Goal: Information Seeking & Learning: Understand process/instructions

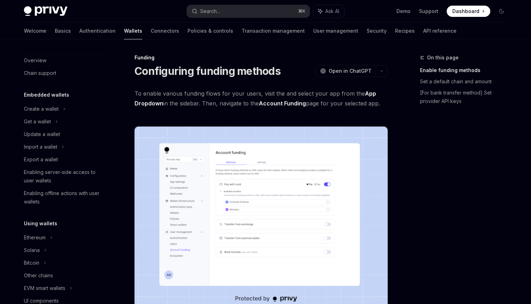
scroll to position [203, 0]
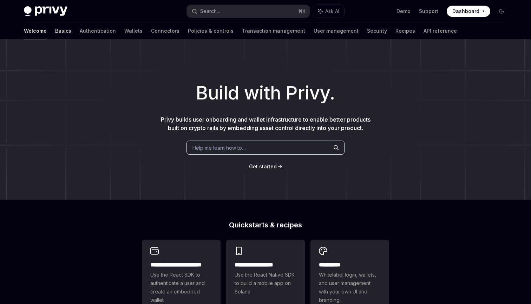
click at [55, 29] on link "Basics" at bounding box center [63, 30] width 16 height 17
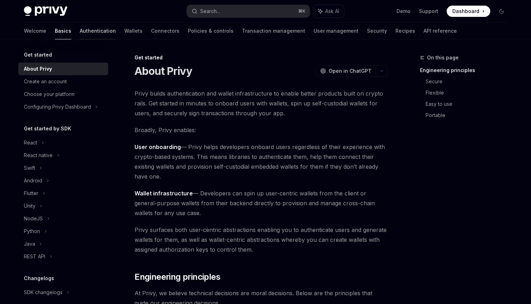
click at [80, 32] on link "Authentication" at bounding box center [98, 30] width 36 height 17
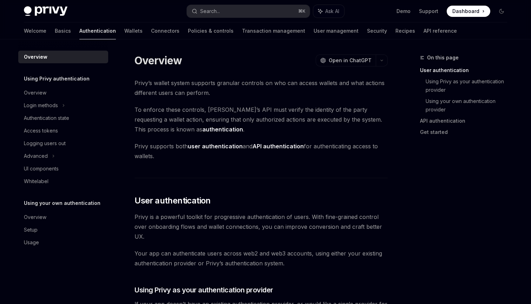
click at [145, 35] on div "Welcome Basics Authentication Wallets Connectors Policies & controls Transactio…" at bounding box center [240, 30] width 433 height 17
click at [151, 32] on link "Connectors" at bounding box center [165, 30] width 28 height 17
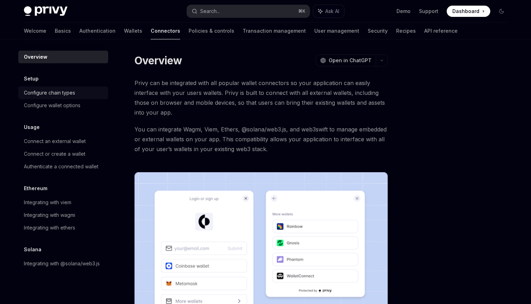
click at [65, 92] on div "Configure chain types" at bounding box center [49, 92] width 51 height 8
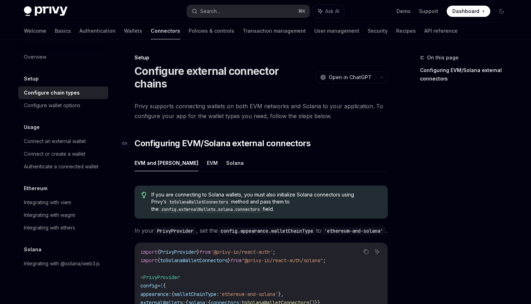
scroll to position [72, 0]
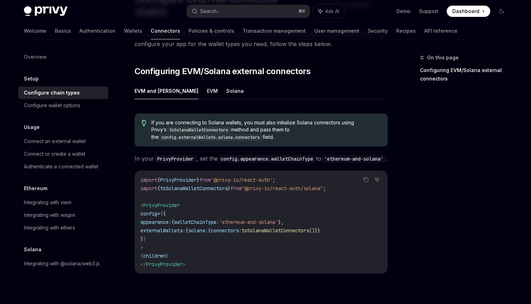
click at [193, 82] on ul "EVM and [PERSON_NAME]" at bounding box center [260, 90] width 253 height 17
click at [207, 82] on button "EVM" at bounding box center [212, 90] width 11 height 16
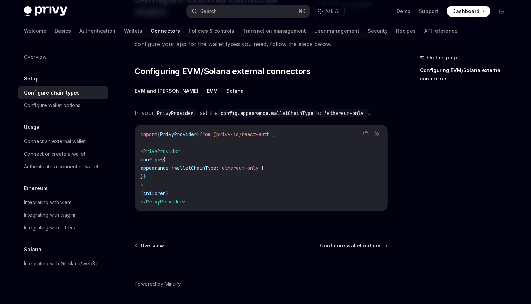
click at [154, 82] on button "EVM and [PERSON_NAME]" at bounding box center [166, 90] width 64 height 16
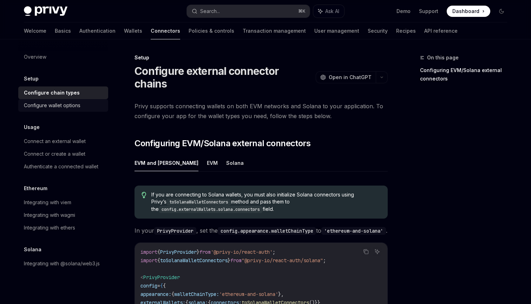
click at [61, 104] on div "Configure wallet options" at bounding box center [52, 105] width 57 height 8
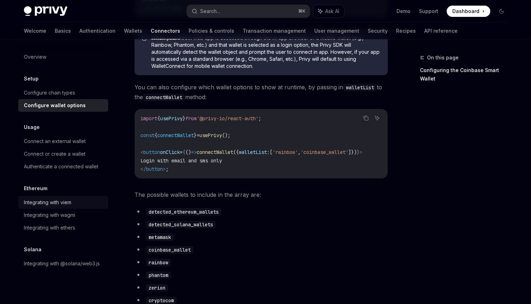
scroll to position [241, 0]
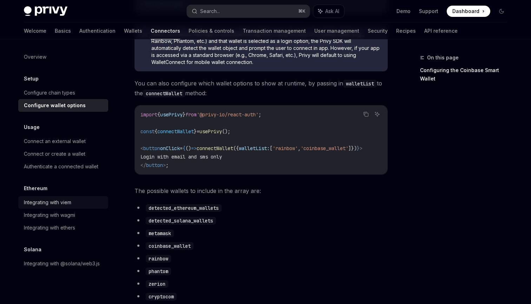
click at [57, 200] on div "Integrating with viem" at bounding box center [47, 202] width 47 height 8
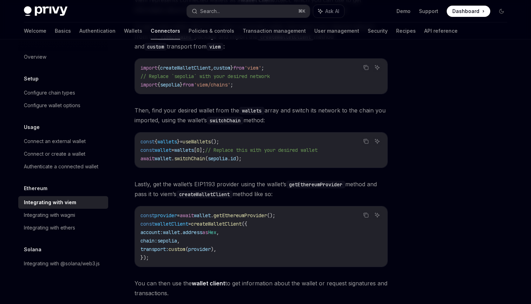
scroll to position [90, 0]
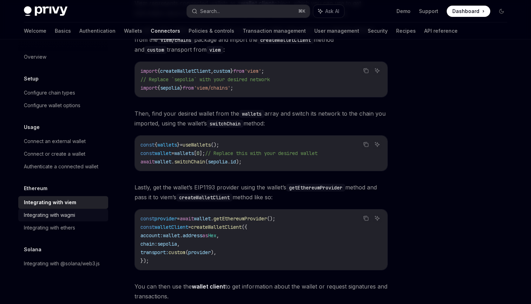
click at [70, 215] on div "Integrating with wagmi" at bounding box center [49, 215] width 51 height 8
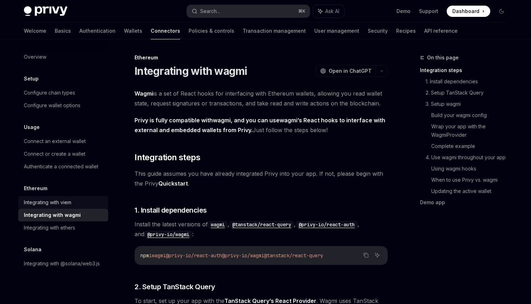
click at [71, 202] on div "Integrating with viem" at bounding box center [47, 202] width 47 height 8
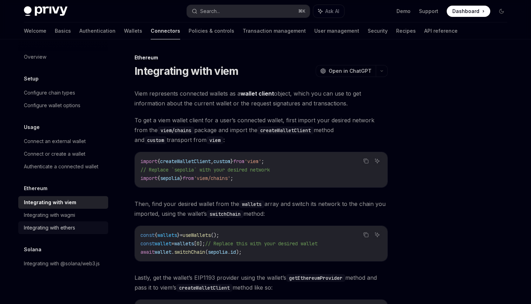
click at [71, 226] on div "Integrating with ethers" at bounding box center [49, 227] width 51 height 8
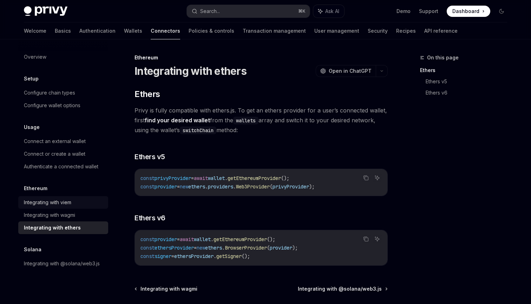
click at [71, 201] on div "Integrating with viem" at bounding box center [47, 202] width 47 height 8
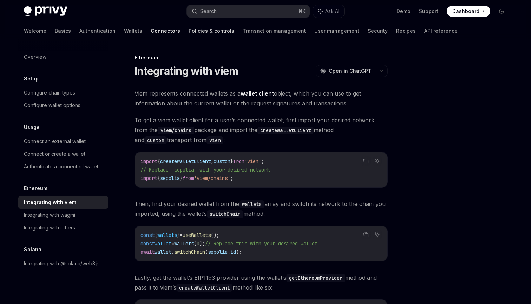
click at [188, 31] on link "Policies & controls" at bounding box center [211, 30] width 46 height 17
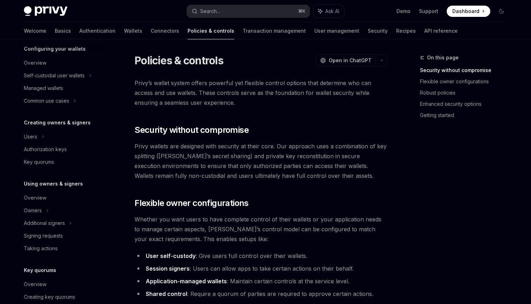
scroll to position [83, 0]
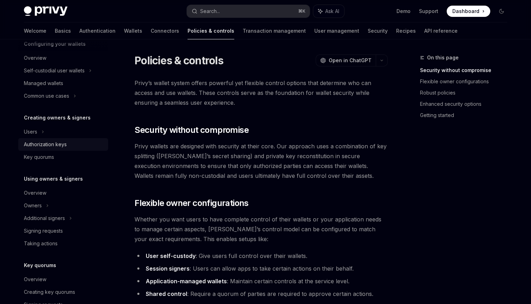
click at [50, 145] on div "Authorization keys" at bounding box center [45, 144] width 43 height 8
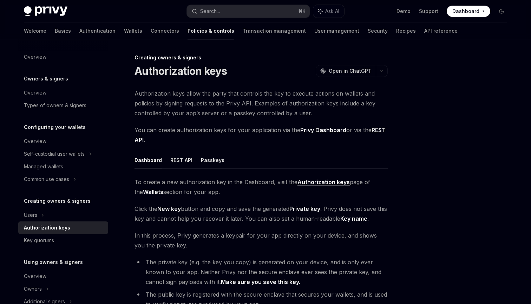
click at [83, 30] on div "Welcome Basics Authentication Wallets Connectors Policies & controls Transactio…" at bounding box center [240, 30] width 433 height 17
click at [243, 33] on link "Transaction management" at bounding box center [274, 30] width 63 height 17
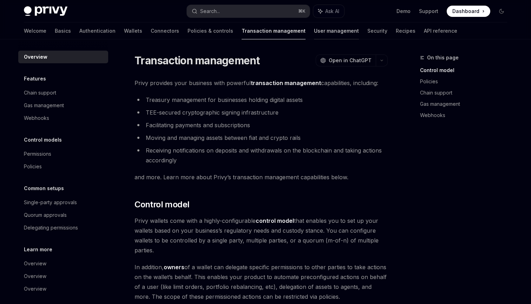
click at [314, 33] on link "User management" at bounding box center [336, 30] width 45 height 17
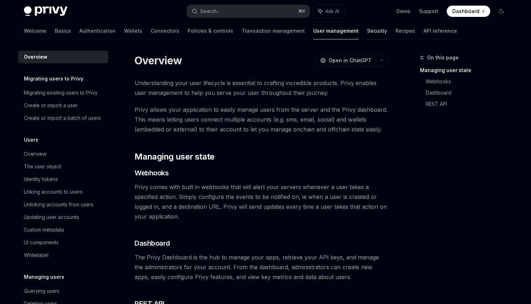
click at [367, 33] on link "Security" at bounding box center [377, 30] width 20 height 17
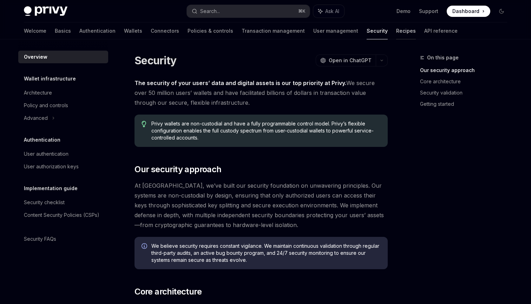
click at [396, 35] on link "Recipes" at bounding box center [406, 30] width 20 height 17
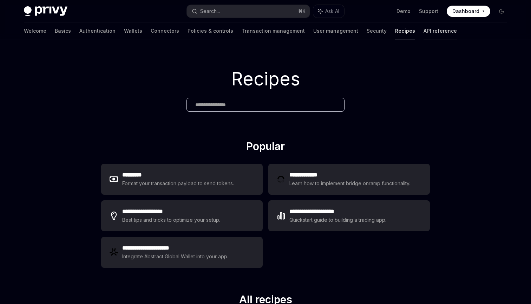
click at [423, 34] on link "API reference" at bounding box center [439, 30] width 33 height 17
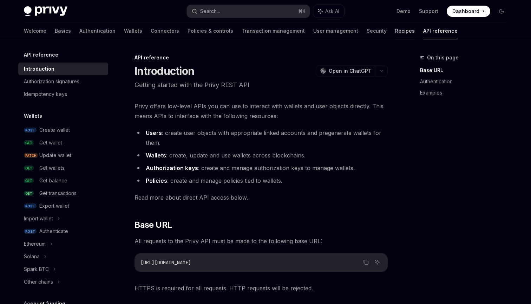
click at [395, 30] on link "Recipes" at bounding box center [405, 30] width 20 height 17
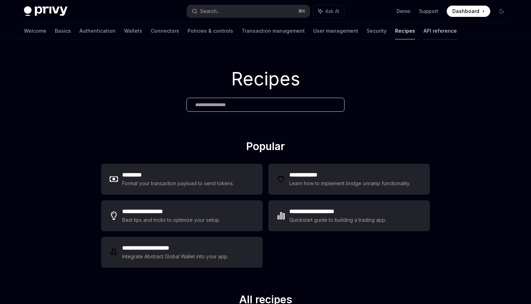
click at [423, 31] on link "API reference" at bounding box center [439, 30] width 33 height 17
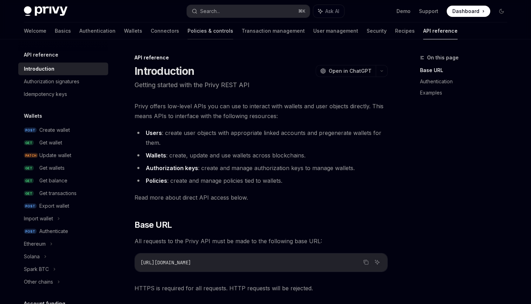
click at [187, 35] on link "Policies & controls" at bounding box center [210, 30] width 46 height 17
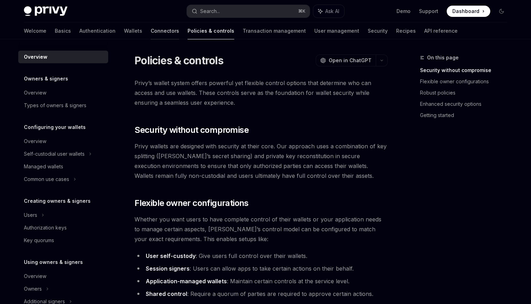
click at [151, 31] on link "Connectors" at bounding box center [165, 30] width 28 height 17
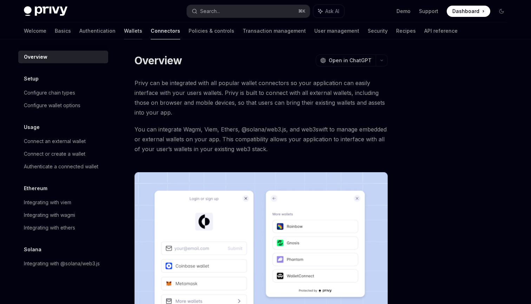
click at [124, 30] on link "Wallets" at bounding box center [133, 30] width 18 height 17
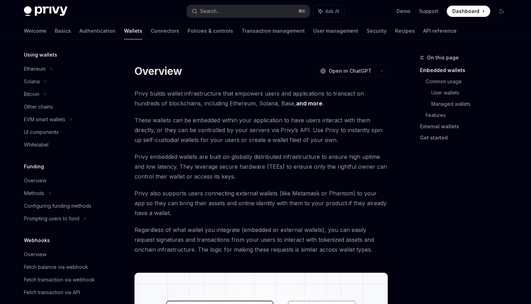
scroll to position [123, 0]
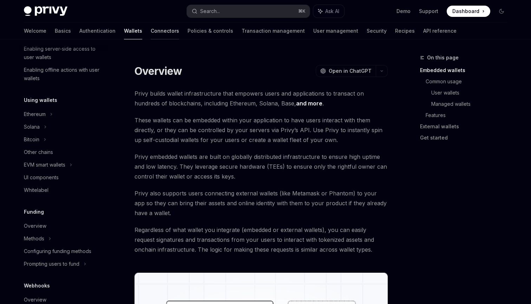
click at [151, 34] on link "Connectors" at bounding box center [165, 30] width 28 height 17
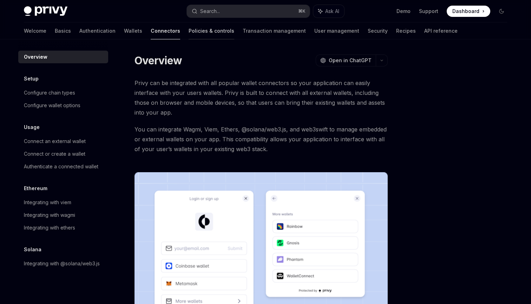
click at [188, 33] on link "Policies & controls" at bounding box center [211, 30] width 46 height 17
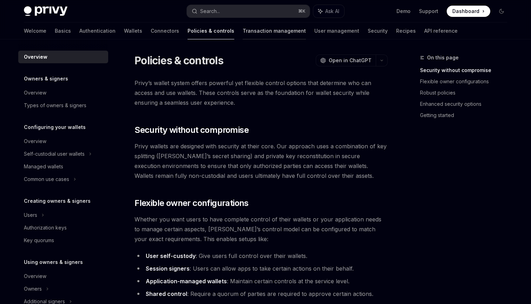
click at [243, 36] on link "Transaction management" at bounding box center [274, 30] width 63 height 17
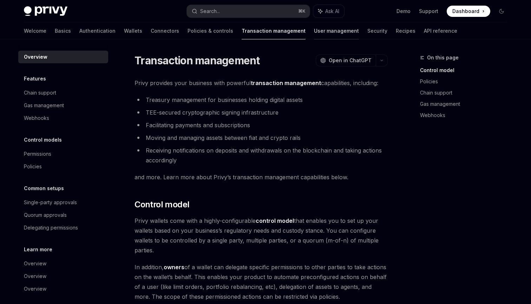
click at [314, 31] on link "User management" at bounding box center [336, 30] width 45 height 17
type textarea "*"
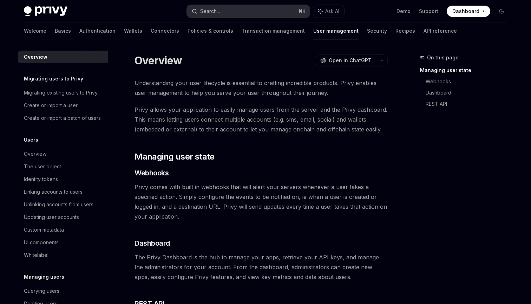
click at [259, 11] on button "Search... ⌘ K" at bounding box center [248, 11] width 123 height 13
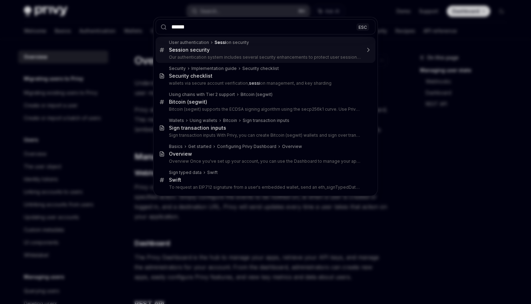
type input "*******"
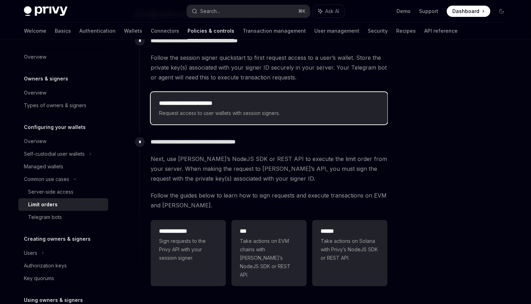
scroll to position [135, 0]
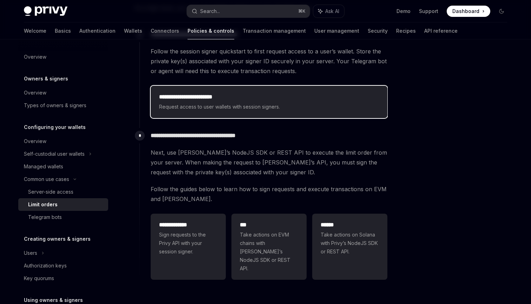
click at [221, 100] on h2 "**********" at bounding box center [269, 97] width 220 height 8
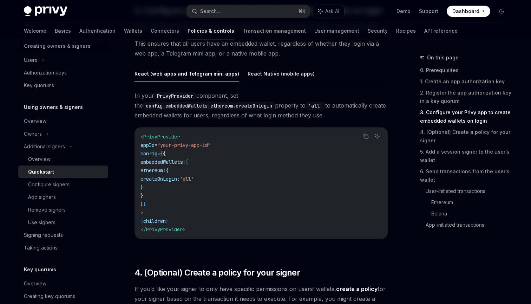
scroll to position [714, 0]
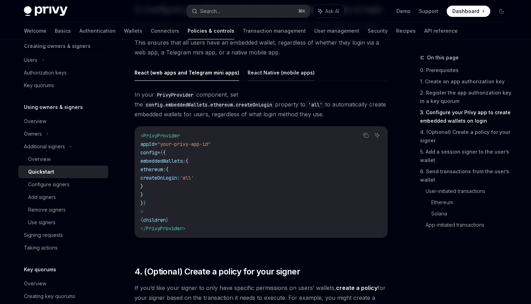
click at [283, 72] on button "React Native (mobile apps)" at bounding box center [280, 72] width 67 height 16
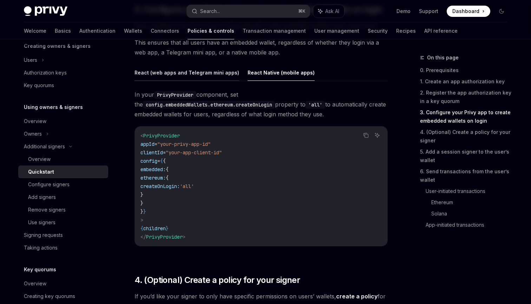
click at [204, 71] on button "React (web apps and Telegram mini apps)" at bounding box center [186, 72] width 105 height 16
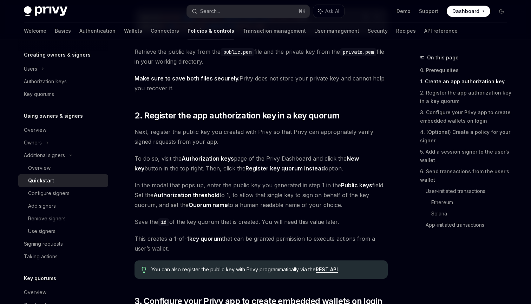
scroll to position [424, 0]
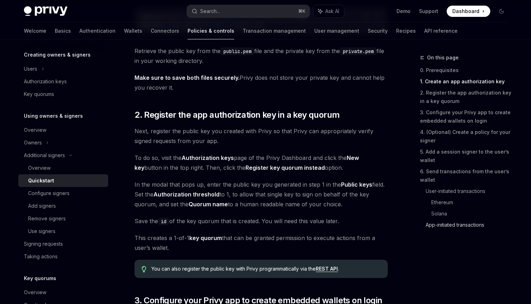
click at [436, 229] on link "App-initiated transactions" at bounding box center [468, 224] width 87 height 11
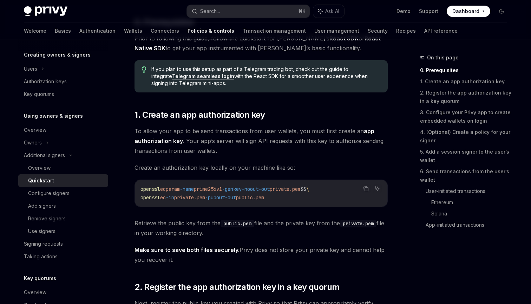
scroll to position [254, 0]
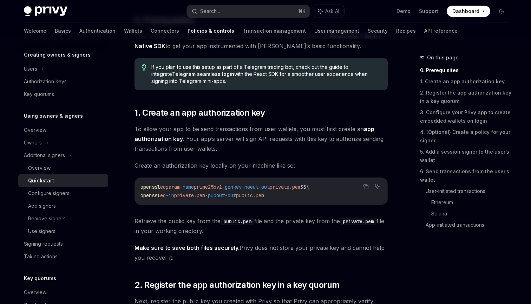
drag, startPoint x: 292, startPoint y: 193, endPoint x: 141, endPoint y: 188, distance: 151.4
click at [141, 188] on code "openssl ecparam -name prime256v1 -genkey -noout -out private.pem && \ openssl e…" at bounding box center [260, 191] width 241 height 17
copy code "openssl ecparam -name prime256v1 -genkey -noout -out private.pem && \ openssl e…"
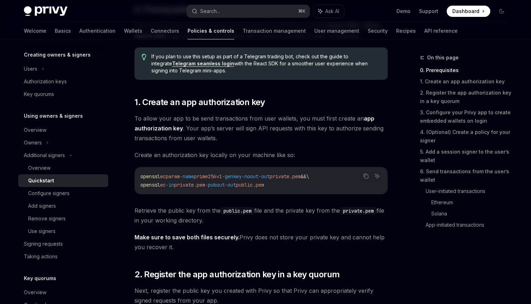
scroll to position [269, 0]
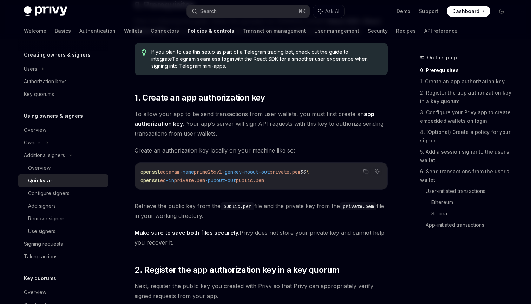
click at [231, 210] on span "Retrieve the public key from the public.pem file and the private key from the p…" at bounding box center [260, 211] width 253 height 20
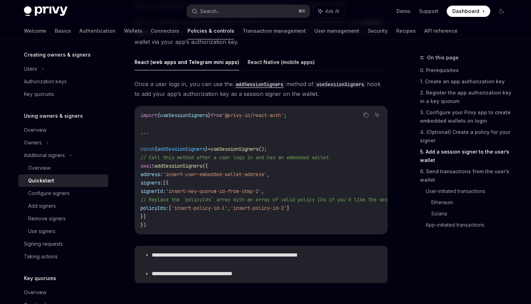
scroll to position [1132, 0]
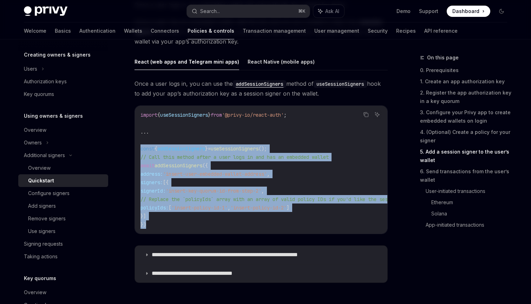
drag, startPoint x: 155, startPoint y: 226, endPoint x: 137, endPoint y: 149, distance: 79.0
click at [137, 149] on div "import { useSessionSigners } from '@privy-io/react-auth' ; ... const { addSessi…" at bounding box center [261, 170] width 252 height 128
copy code "const { addSessionSigners } = useSessionSigners (); // Call this method after a…"
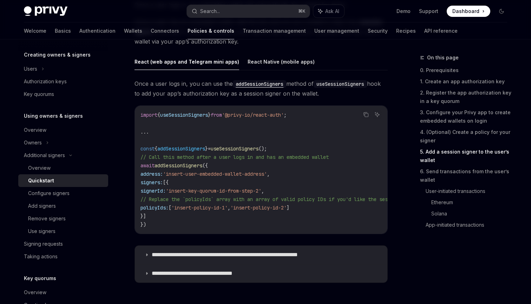
click at [177, 211] on code "import { useSessionSigners } from '@privy-io/react-auth' ; ... const { addSessi…" at bounding box center [513, 170] width 747 height 118
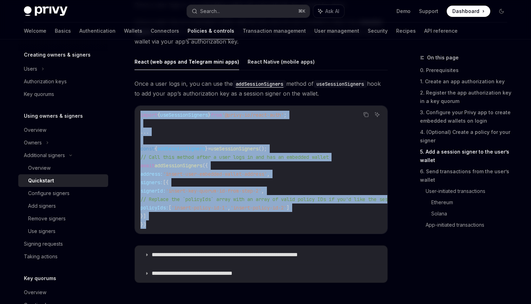
drag, startPoint x: 153, startPoint y: 224, endPoint x: 137, endPoint y: 115, distance: 110.4
click at [137, 115] on div "import { useSessionSigners } from '@privy-io/react-auth' ; ... const { addSessi…" at bounding box center [261, 170] width 252 height 128
copy code "import { useSessionSigners } from '@privy-io/react-auth' ; ... const { addSessi…"
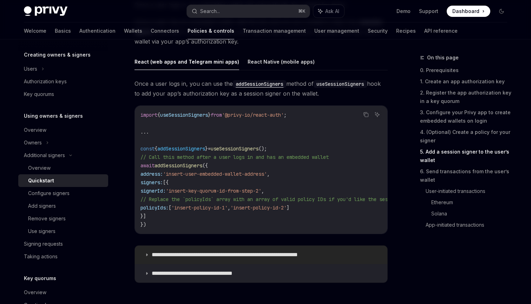
click at [165, 257] on p "**********" at bounding box center [242, 254] width 180 height 7
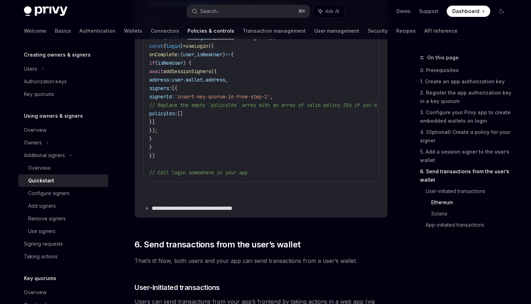
scroll to position [1556, 0]
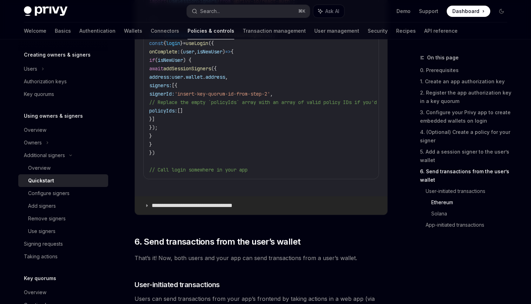
click at [158, 209] on p "**********" at bounding box center [201, 205] width 98 height 7
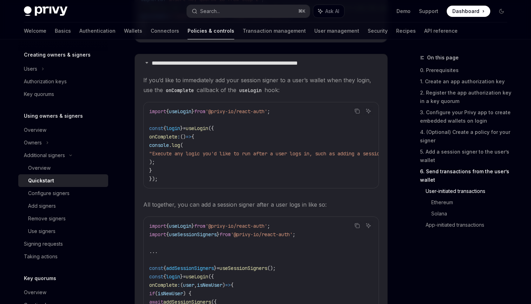
scroll to position [1300, 0]
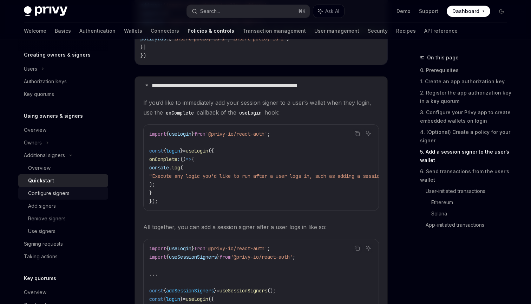
click at [65, 194] on div "Configure signers" at bounding box center [48, 193] width 41 height 8
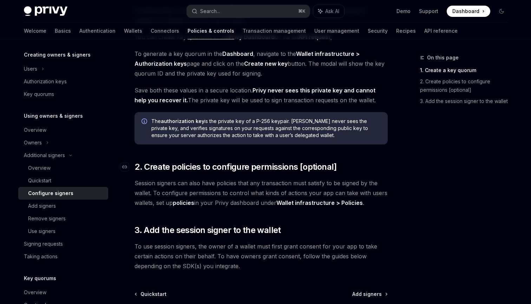
scroll to position [208, 0]
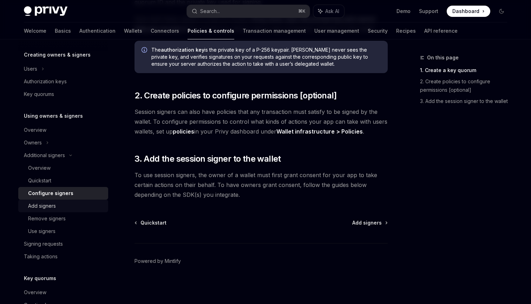
click at [55, 211] on link "Add signers" at bounding box center [63, 205] width 90 height 13
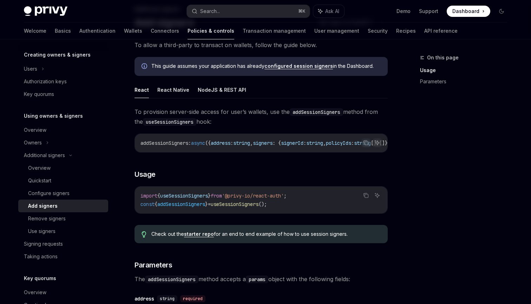
scroll to position [116, 0]
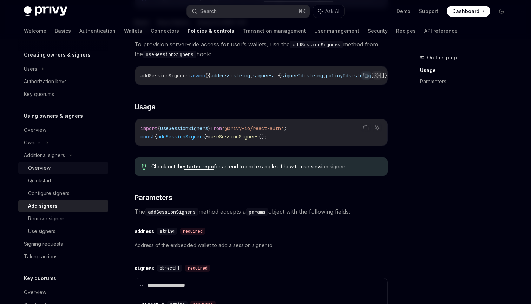
click at [62, 164] on div "Overview" at bounding box center [66, 168] width 76 height 8
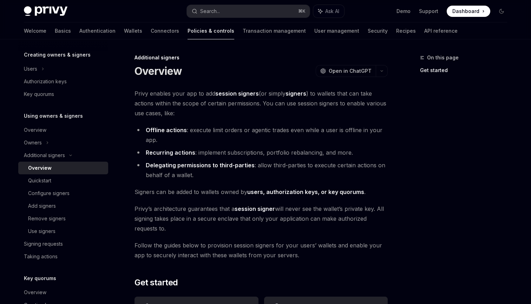
scroll to position [163, 0]
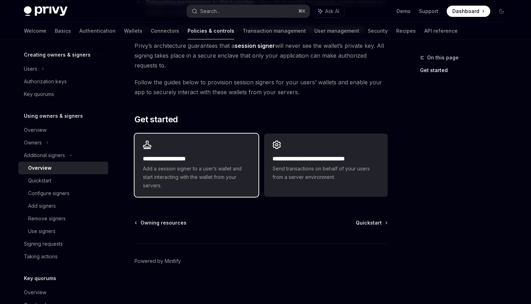
click at [170, 166] on span "Add a session signer to a user’s wallet and start interacting with the wallet f…" at bounding box center [196, 176] width 107 height 25
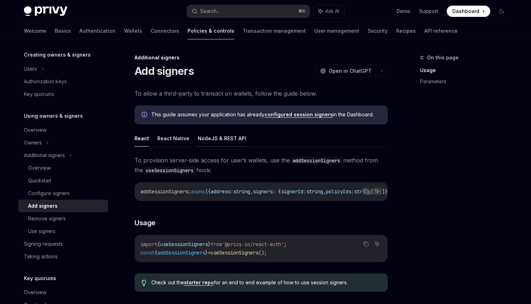
click at [206, 137] on button "NodeJS & REST API" at bounding box center [222, 138] width 48 height 16
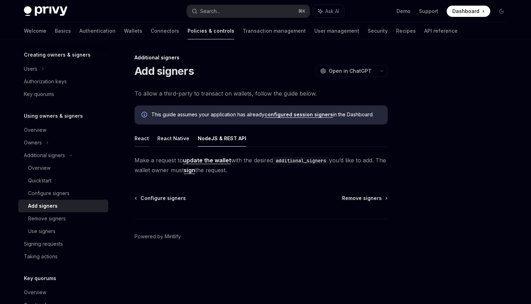
click at [147, 140] on button "React" at bounding box center [141, 138] width 14 height 16
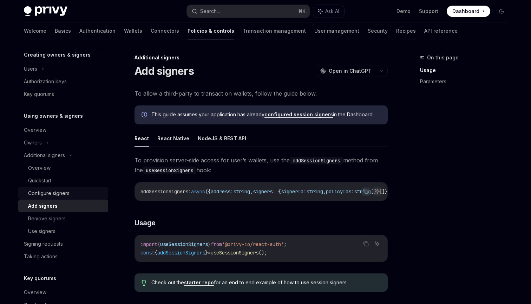
click at [51, 190] on div "Configure signers" at bounding box center [48, 193] width 41 height 8
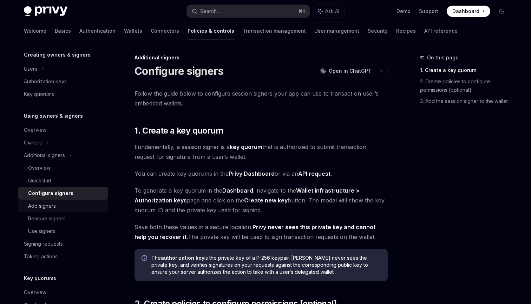
click at [53, 207] on div "Add signers" at bounding box center [42, 205] width 28 height 8
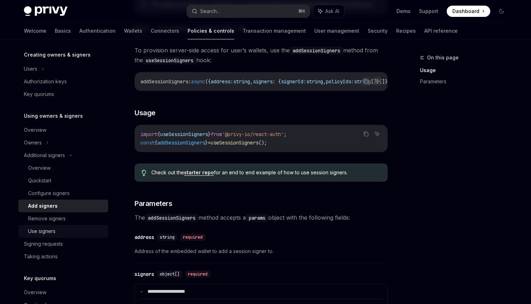
scroll to position [217, 0]
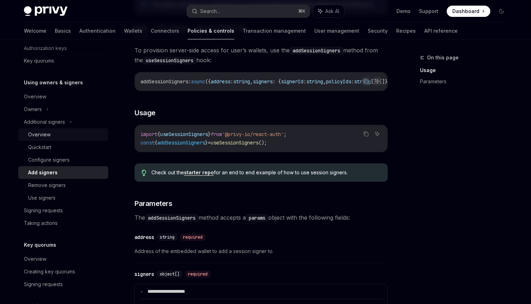
click at [47, 131] on div "Overview" at bounding box center [39, 134] width 22 height 8
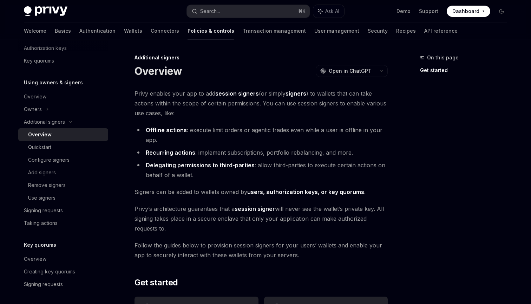
scroll to position [163, 0]
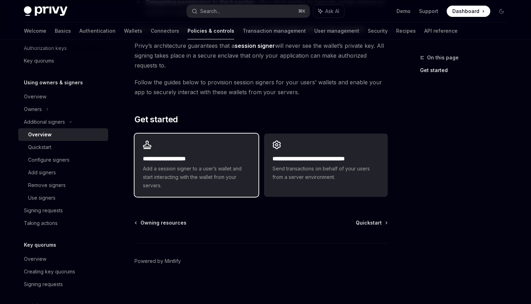
click at [197, 158] on h2 "**********" at bounding box center [196, 158] width 107 height 8
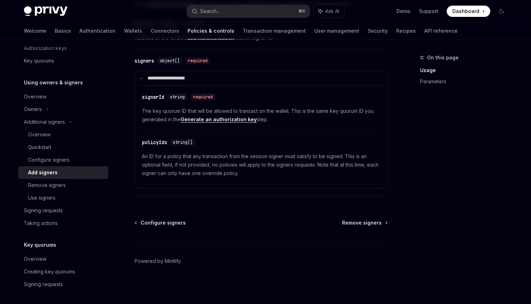
scroll to position [93, 0]
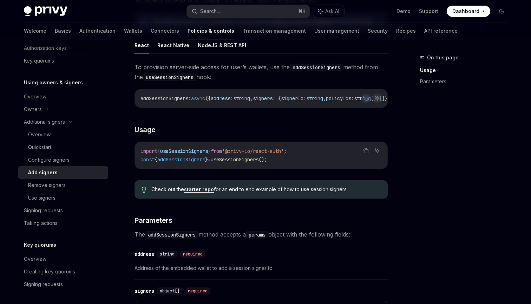
click at [194, 153] on span "useSessionSigners" at bounding box center [184, 151] width 48 height 6
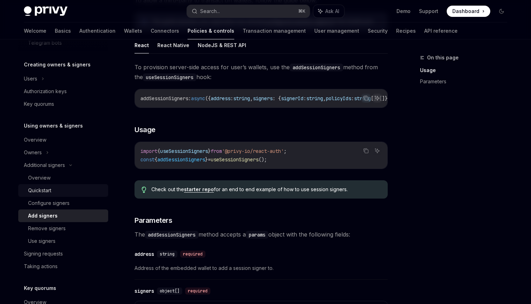
scroll to position [160, 0]
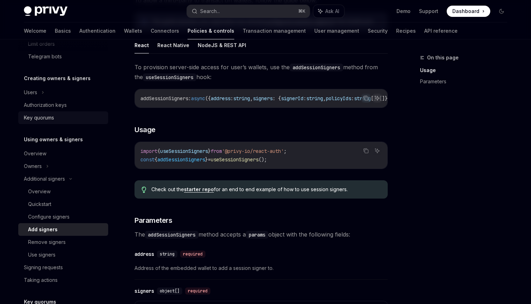
click at [59, 117] on div "Key quorums" at bounding box center [64, 117] width 80 height 8
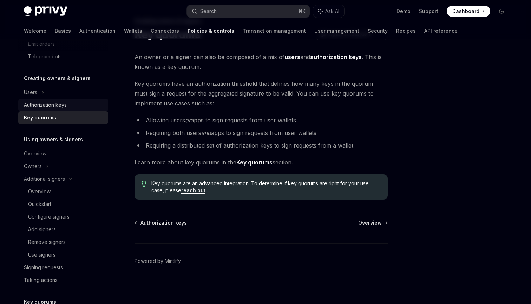
click at [66, 105] on div "Authorization keys" at bounding box center [45, 105] width 43 height 8
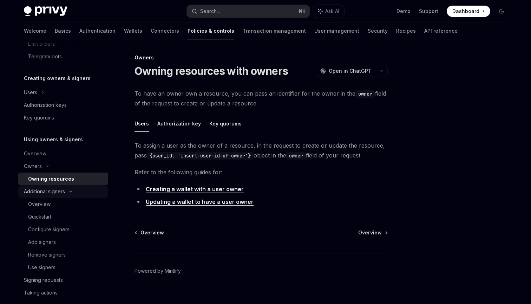
click at [51, 190] on div "Additional signers" at bounding box center [44, 191] width 41 height 8
click at [57, 194] on div "Additional signers" at bounding box center [44, 191] width 41 height 8
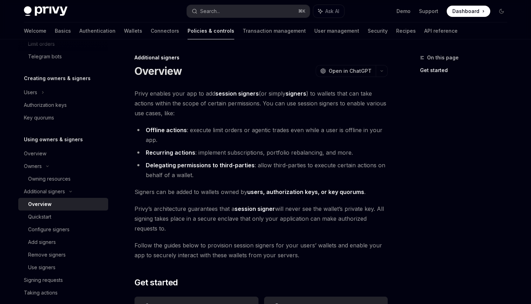
scroll to position [163, 0]
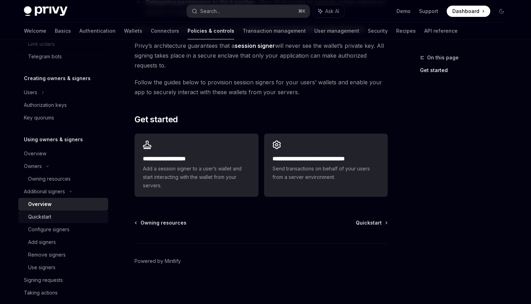
click at [50, 216] on div "Quickstart" at bounding box center [39, 216] width 23 height 8
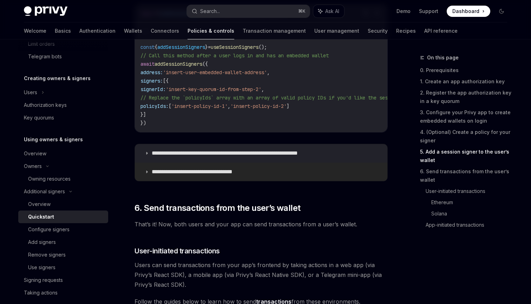
scroll to position [1058, 0]
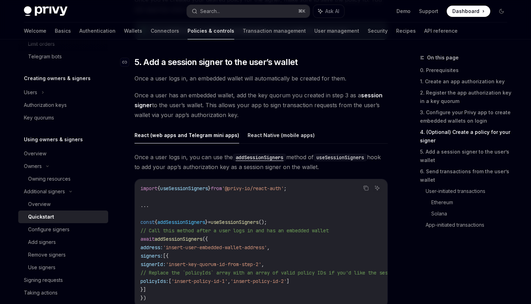
click at [224, 57] on span "5. Add a session signer to the user’s wallet" at bounding box center [215, 62] width 163 height 11
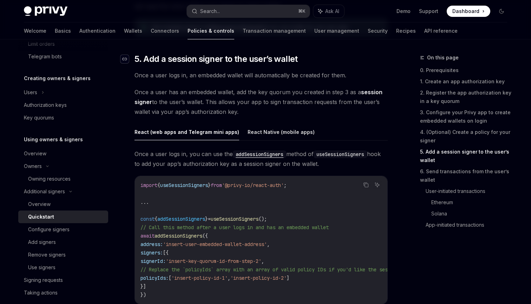
click at [122, 60] on div "Navigate to header" at bounding box center [124, 59] width 8 height 8
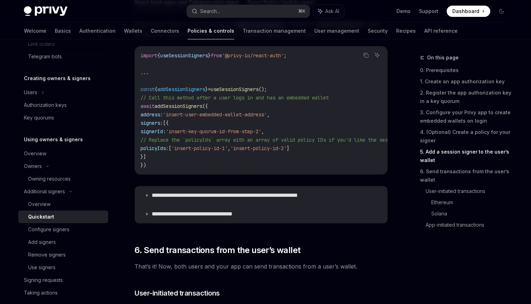
scroll to position [1217, 0]
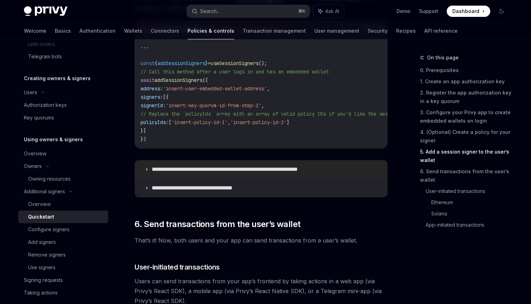
click at [158, 177] on summary "**********" at bounding box center [261, 169] width 252 height 18
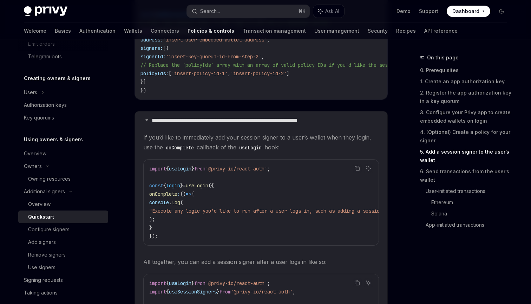
scroll to position [1266, 0]
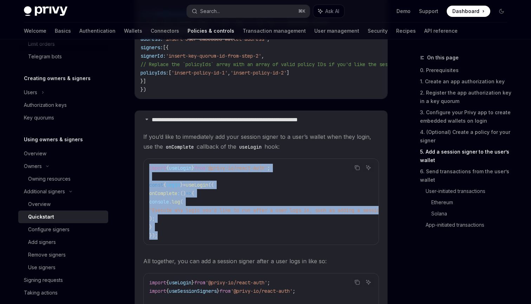
drag, startPoint x: 161, startPoint y: 241, endPoint x: 139, endPoint y: 168, distance: 76.0
click at [139, 168] on details "**********" at bounding box center [261, 298] width 252 height 375
copy code "import { useLogin } from '@privy-io/react-auth' ; const { login } = useLogin ({…"
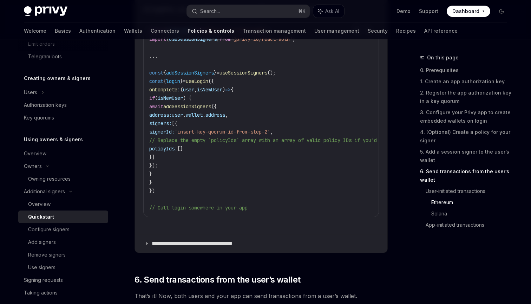
scroll to position [1519, 0]
click at [176, 246] on p "**********" at bounding box center [201, 242] width 98 height 7
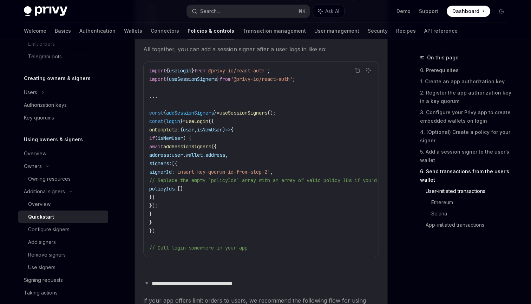
scroll to position [1474, 0]
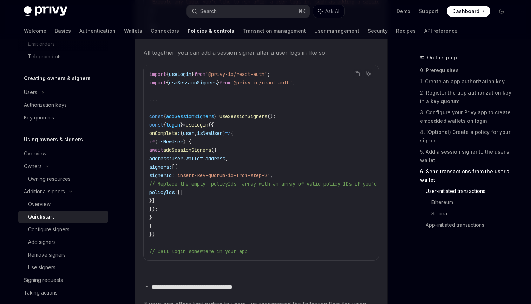
drag, startPoint x: 190, startPoint y: 212, endPoint x: 177, endPoint y: 157, distance: 57.0
click at [177, 157] on code "import { useLogin } from '@privy-io/react-auth' ; import { useSessionSigners } …" at bounding box center [411, 162] width 525 height 185
copy code "await addSessionSigners ({ address: user . wallet . address , signers: [{ signe…"
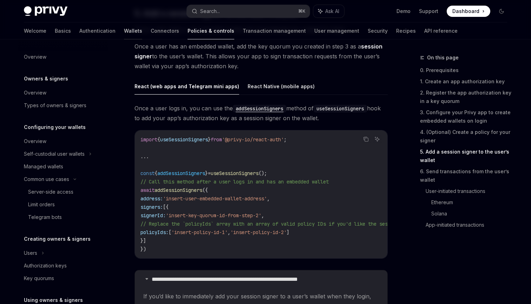
scroll to position [0, 0]
click at [124, 28] on link "Wallets" at bounding box center [133, 30] width 18 height 17
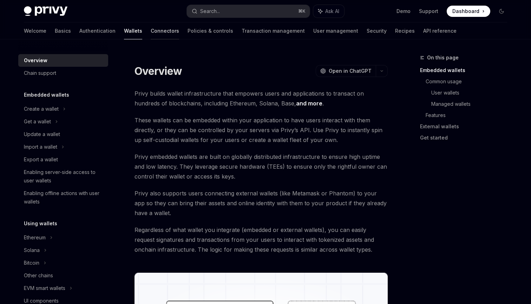
click at [151, 31] on link "Connectors" at bounding box center [165, 30] width 28 height 17
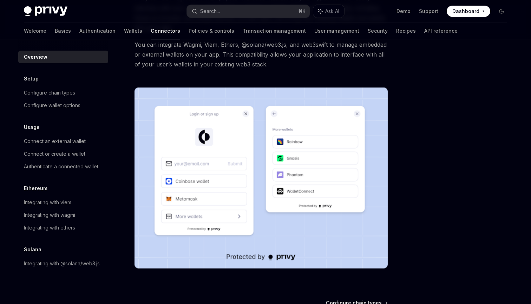
scroll to position [66, 0]
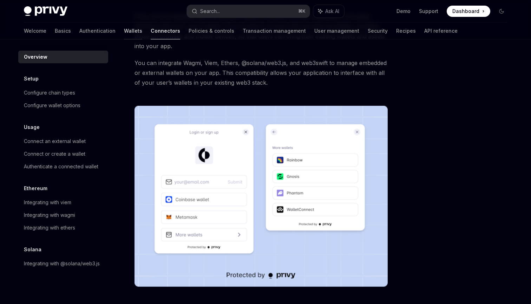
click at [124, 26] on link "Wallets" at bounding box center [133, 30] width 18 height 17
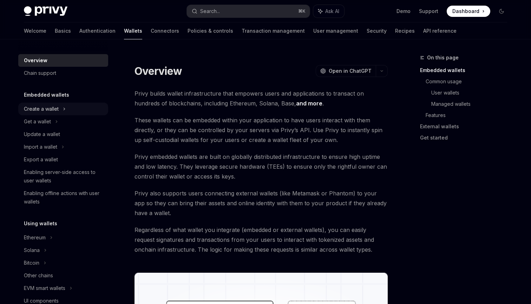
click at [52, 110] on div "Create a wallet" at bounding box center [41, 109] width 35 height 8
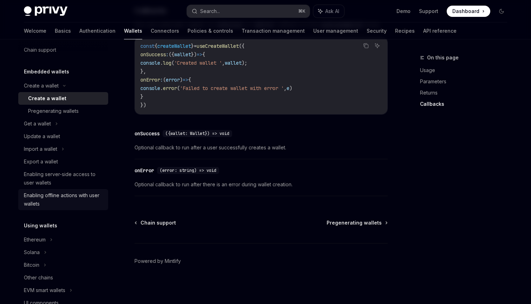
scroll to position [36, 0]
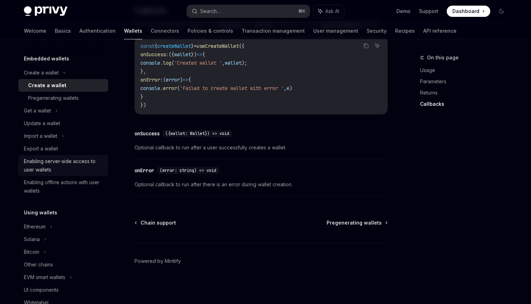
click at [66, 172] on div "Enabling server-side access to user wallets" at bounding box center [64, 165] width 80 height 17
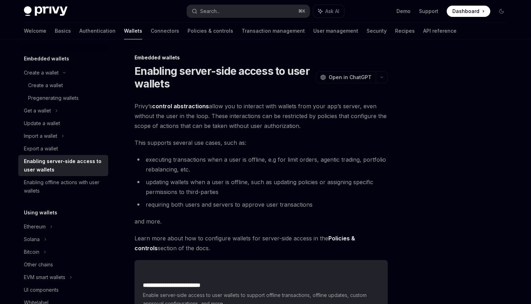
scroll to position [115, 0]
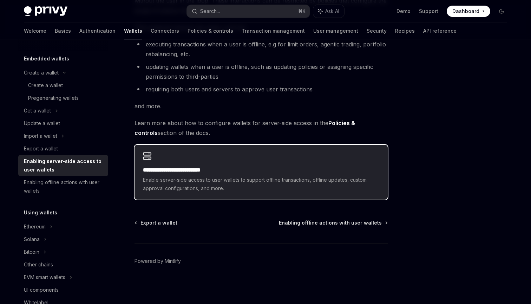
click at [179, 178] on span "Enable server-side access to user wallets to support offline transactions, offl…" at bounding box center [261, 183] width 236 height 17
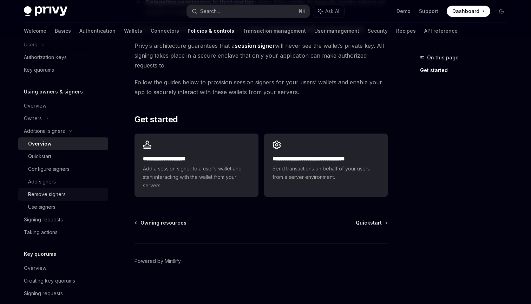
scroll to position [175, 0]
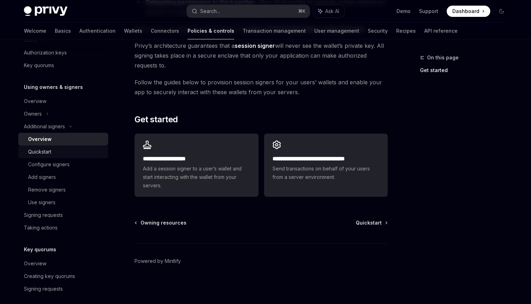
click at [62, 154] on div "Quickstart" at bounding box center [66, 151] width 76 height 8
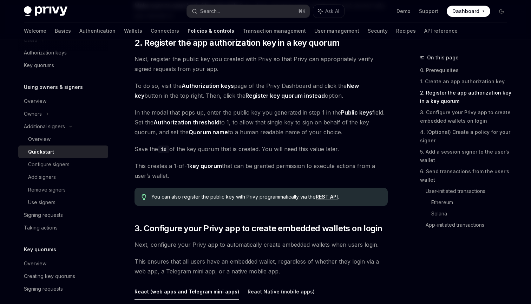
scroll to position [383, 0]
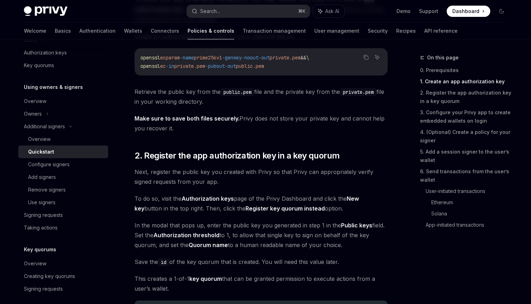
click at [54, 153] on div "Quickstart" at bounding box center [66, 151] width 76 height 8
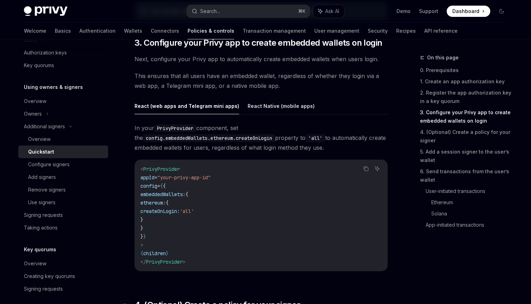
scroll to position [673, 0]
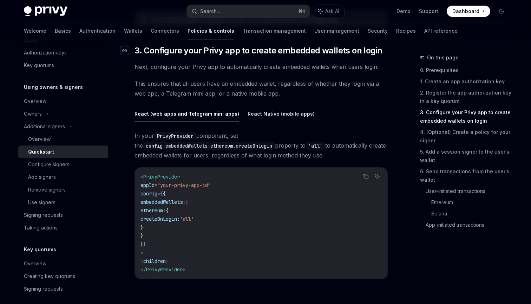
click at [122, 51] on div "Navigate to header" at bounding box center [124, 50] width 8 height 8
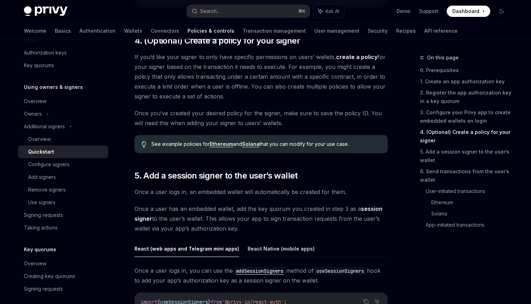
scroll to position [955, 0]
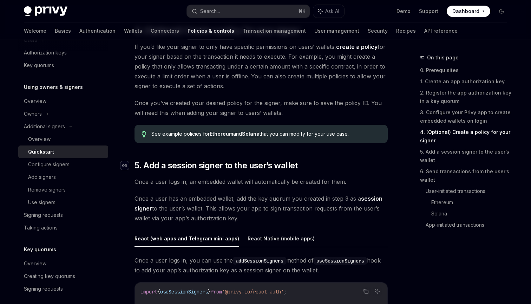
click at [127, 165] on div "Navigate to header" at bounding box center [124, 165] width 8 height 8
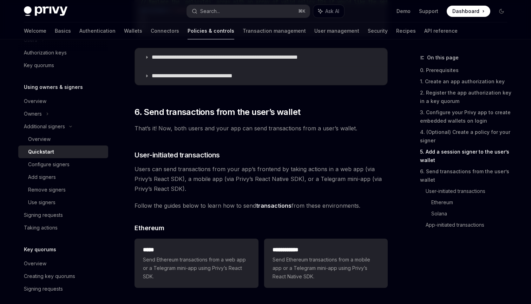
scroll to position [1236, 0]
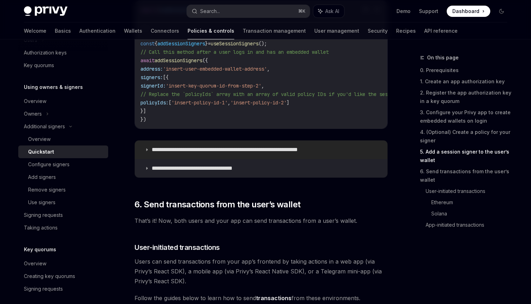
click at [224, 157] on summary "**********" at bounding box center [261, 149] width 252 height 18
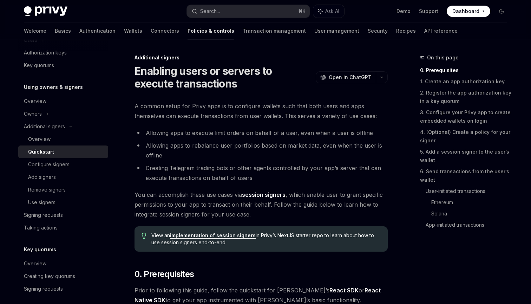
click at [267, 150] on li "Allowing apps to rebalance user portfolios based on market data, even when the …" at bounding box center [260, 150] width 253 height 20
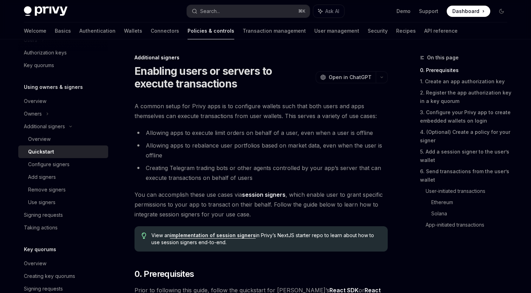
scroll to position [277, 0]
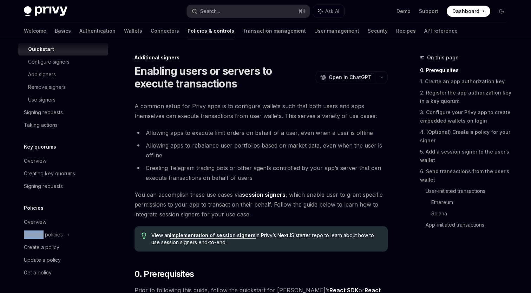
click at [216, 234] on link "implementation of session signers" at bounding box center [213, 235] width 86 height 6
click at [329, 14] on span "Ask AI" at bounding box center [332, 11] width 14 height 7
type textarea "*"
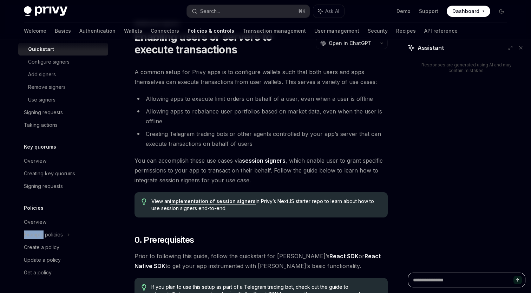
scroll to position [36, 0]
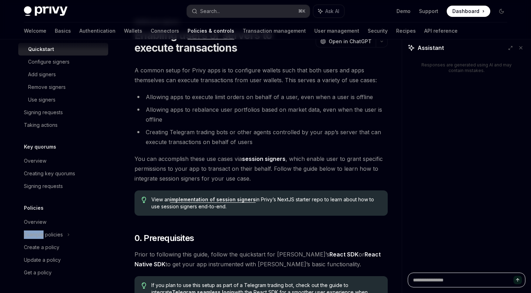
type textarea "*"
type textarea "**"
type textarea "*"
type textarea "***"
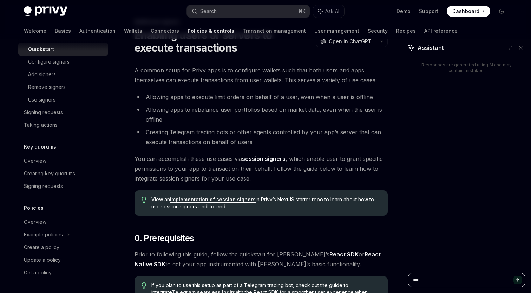
type textarea "*"
type textarea "****"
type textarea "*"
type textarea "*****"
type textarea "*"
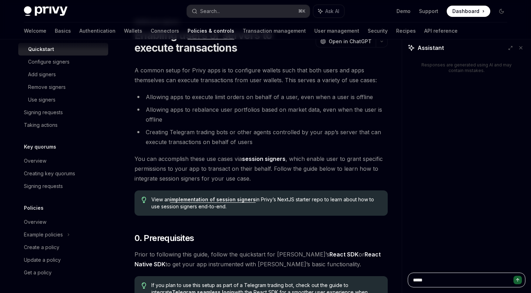
type textarea "*****"
type textarea "*"
type textarea "*******"
type textarea "*"
type textarea "********"
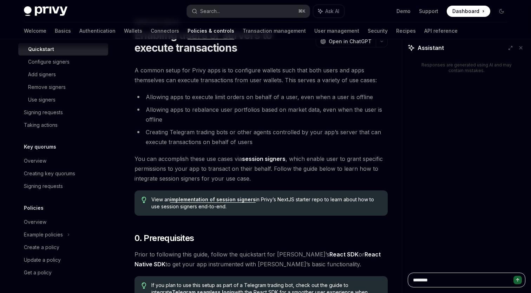
type textarea "*"
type textarea "*********"
type textarea "*"
type textarea "*********"
type textarea "*"
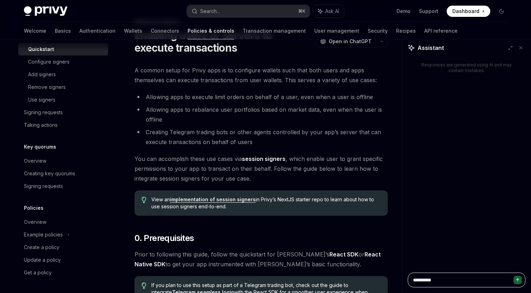
type textarea "**********"
type textarea "*"
type textarea "**********"
type textarea "*"
type textarea "**********"
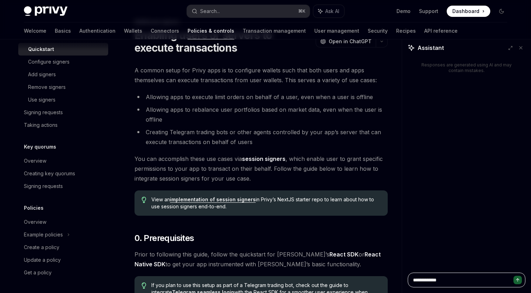
type textarea "*"
type textarea "**********"
type textarea "*"
type textarea "**********"
type textarea "*"
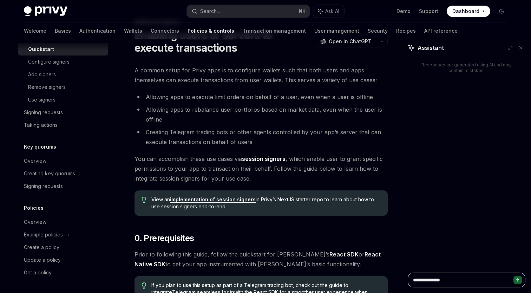
type textarea "**********"
type textarea "*"
type textarea "**********"
type textarea "*"
type textarea "**********"
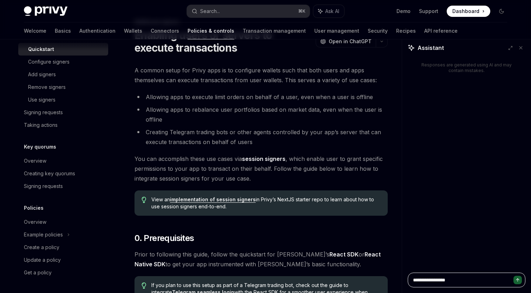
type textarea "*"
type textarea "**********"
type textarea "*"
type textarea "**********"
type textarea "*"
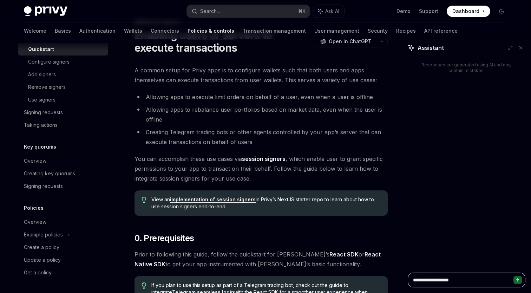
type textarea "**********"
type textarea "*"
type textarea "**********"
type textarea "*"
type textarea "**********"
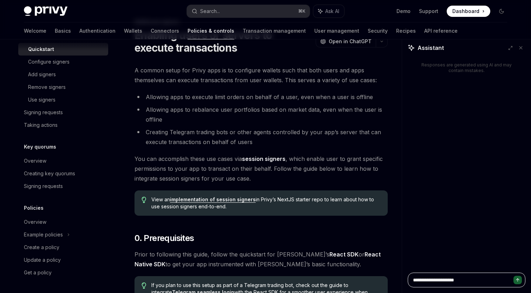
type textarea "*"
type textarea "**********"
type textarea "*"
type textarea "**********"
type textarea "*"
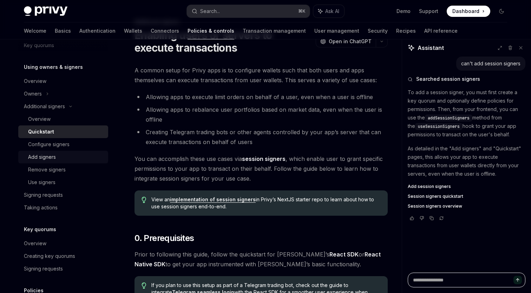
scroll to position [181, 0]
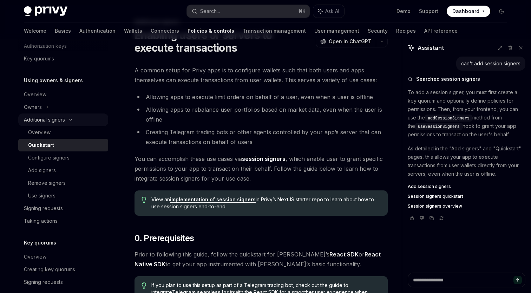
click at [64, 118] on div "Additional signers" at bounding box center [44, 119] width 41 height 8
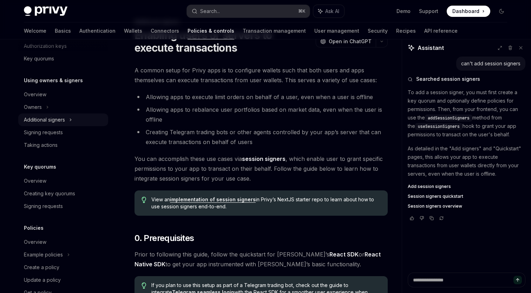
click at [62, 121] on div "Additional signers" at bounding box center [44, 119] width 41 height 8
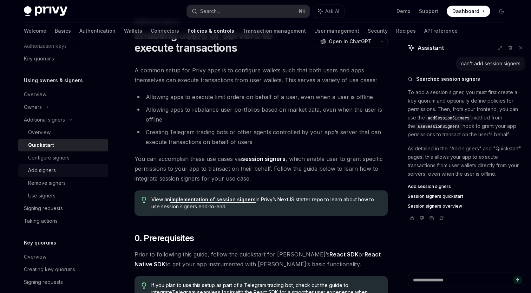
click at [47, 172] on div "Add signers" at bounding box center [42, 170] width 28 height 8
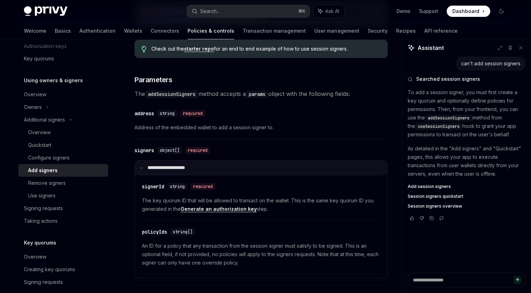
scroll to position [291, 0]
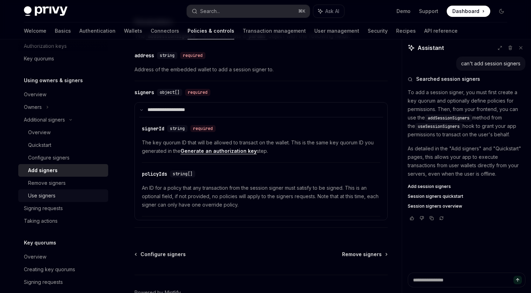
click at [68, 197] on div "Use signers" at bounding box center [66, 195] width 76 height 8
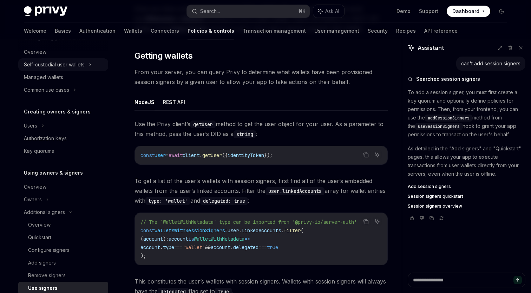
scroll to position [277, 0]
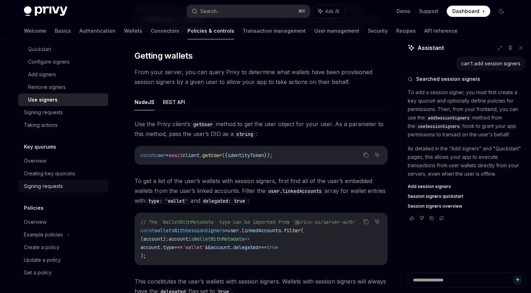
click at [50, 185] on div "Signing requests" at bounding box center [43, 186] width 39 height 8
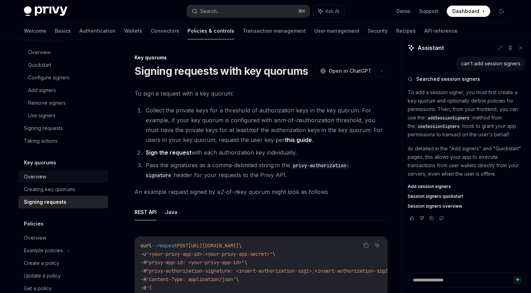
scroll to position [232, 0]
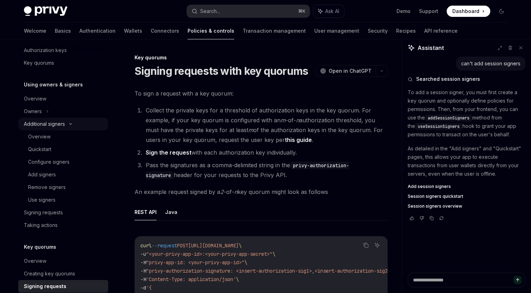
click at [66, 126] on div "Additional signers" at bounding box center [63, 124] width 90 height 13
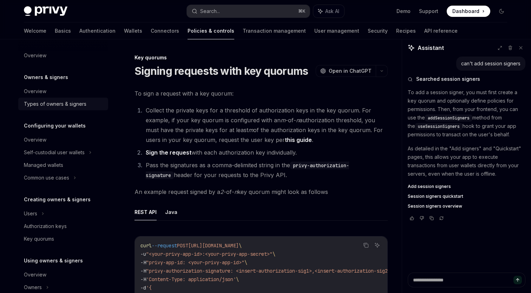
scroll to position [0, 0]
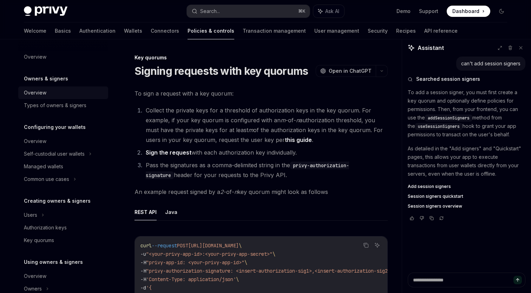
click at [46, 88] on link "Overview" at bounding box center [63, 92] width 90 height 13
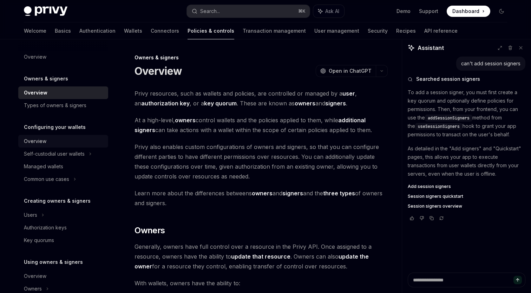
click at [56, 141] on div "Overview" at bounding box center [64, 141] width 80 height 8
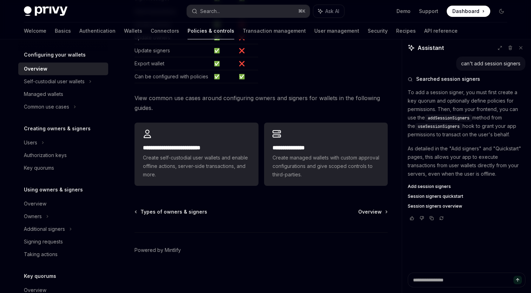
scroll to position [101, 0]
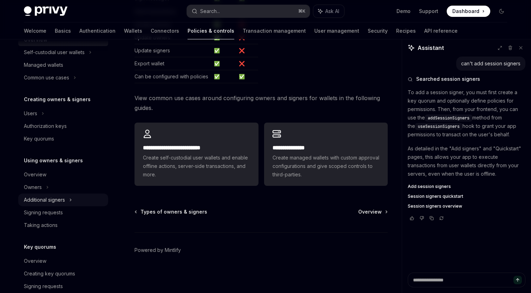
click at [59, 200] on div "Additional signers" at bounding box center [44, 199] width 41 height 8
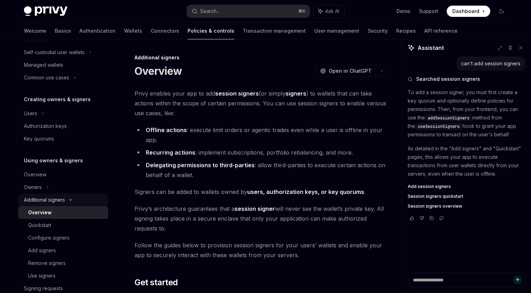
click at [59, 200] on div "Additional signers" at bounding box center [44, 199] width 41 height 8
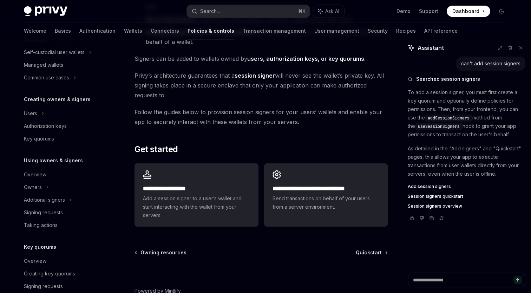
scroll to position [174, 0]
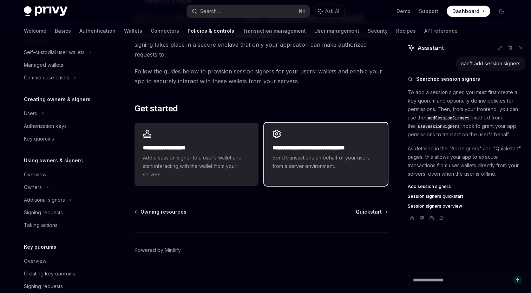
click at [272, 158] on span "Send transactions on behalf of your users from a server environment." at bounding box center [325, 161] width 107 height 17
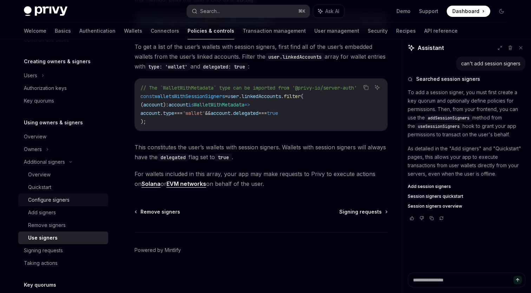
scroll to position [157, 0]
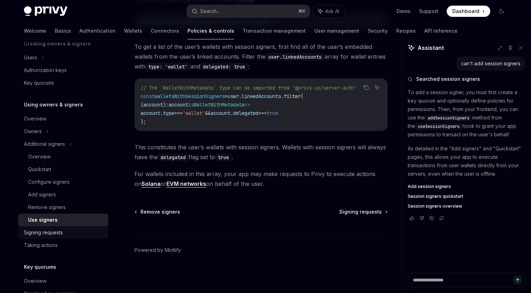
click at [58, 234] on div "Signing requests" at bounding box center [43, 232] width 39 height 8
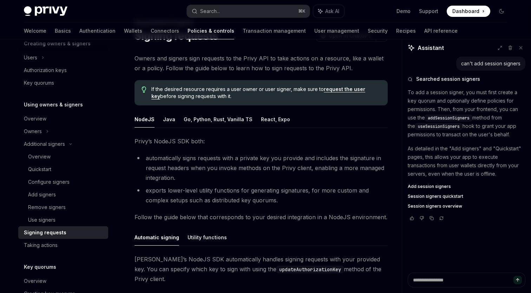
scroll to position [144, 0]
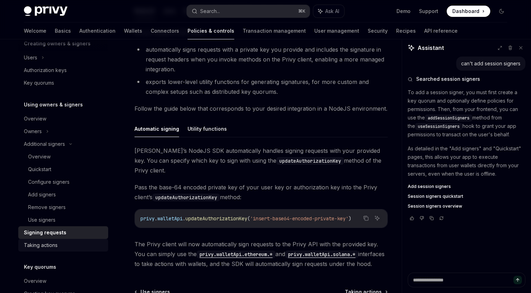
click at [67, 244] on div "Taking actions" at bounding box center [64, 245] width 80 height 8
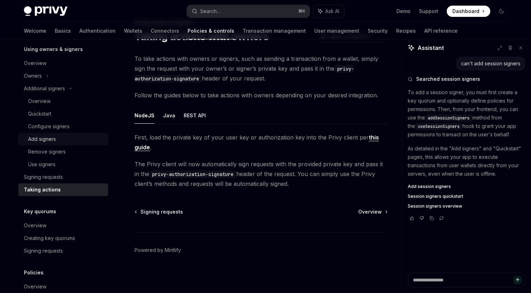
scroll to position [175, 0]
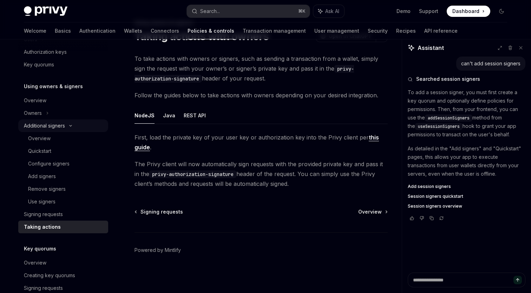
click at [59, 126] on div "Additional signers" at bounding box center [44, 125] width 41 height 8
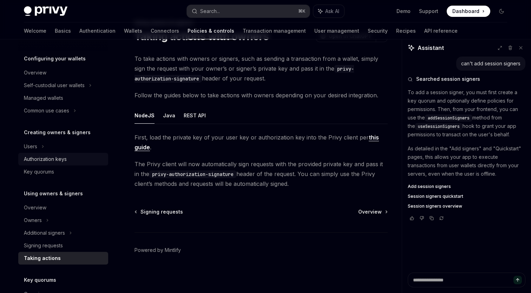
scroll to position [33, 0]
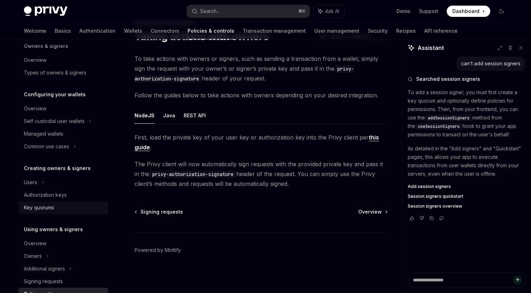
click at [47, 205] on div "Key quorums" at bounding box center [39, 207] width 30 height 8
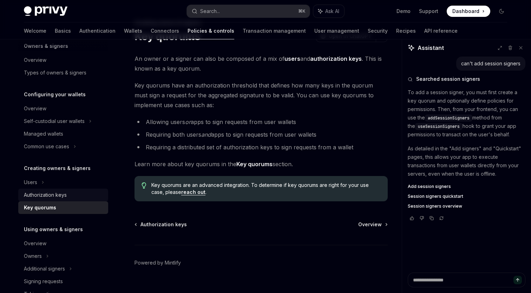
click at [54, 192] on div "Authorization keys" at bounding box center [45, 195] width 43 height 8
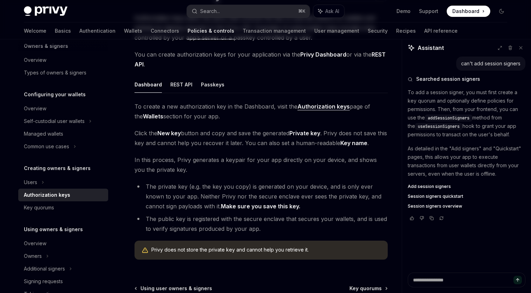
scroll to position [152, 0]
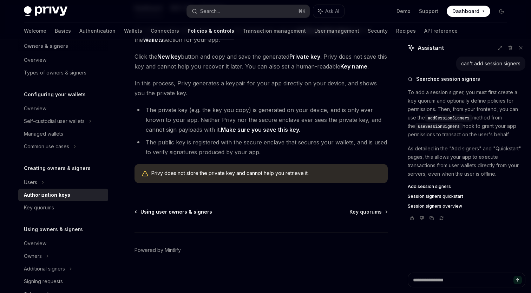
click at [170, 212] on span "Using user owners & signers" at bounding box center [176, 211] width 72 height 7
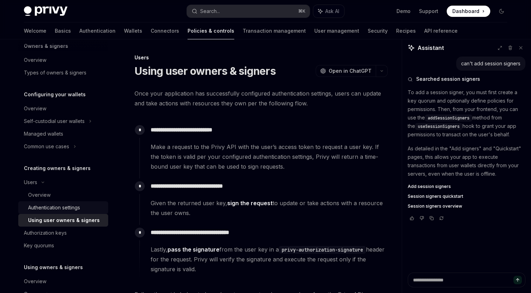
click at [71, 210] on div "Authentication settings" at bounding box center [54, 207] width 52 height 8
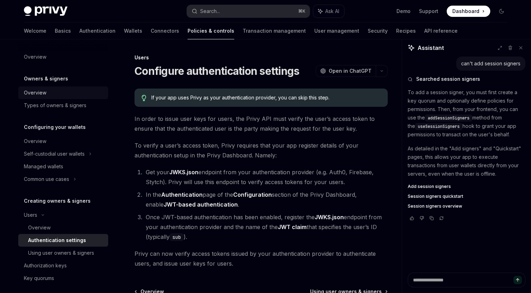
click at [51, 93] on div "Overview" at bounding box center [64, 92] width 80 height 8
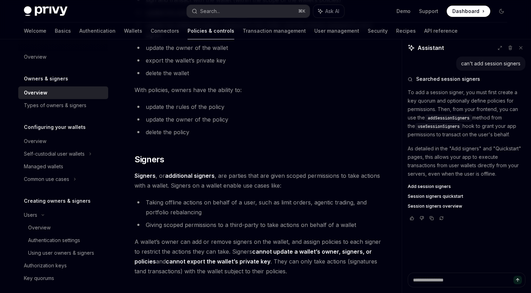
scroll to position [272, 0]
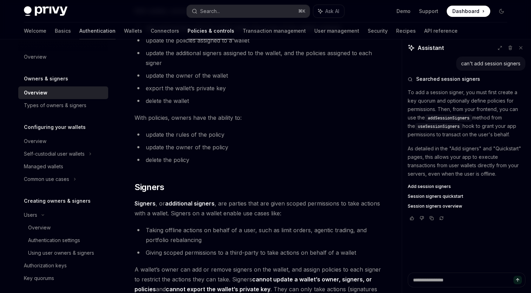
click at [79, 31] on link "Authentication" at bounding box center [97, 30] width 36 height 17
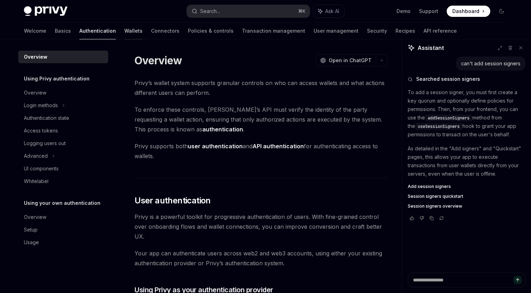
click at [124, 31] on link "Wallets" at bounding box center [133, 30] width 18 height 17
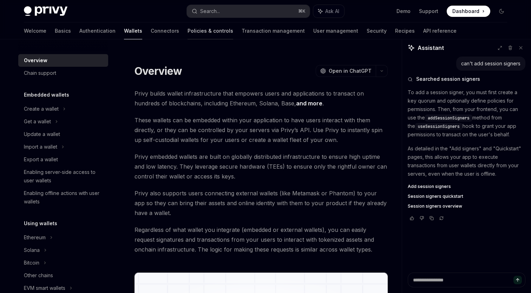
click at [187, 29] on link "Policies & controls" at bounding box center [210, 30] width 46 height 17
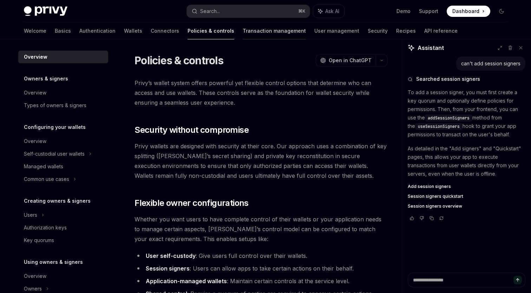
click at [243, 32] on link "Transaction management" at bounding box center [274, 30] width 63 height 17
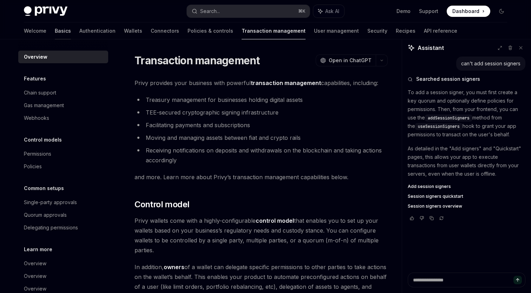
click at [55, 32] on link "Basics" at bounding box center [63, 30] width 16 height 17
type textarea "*"
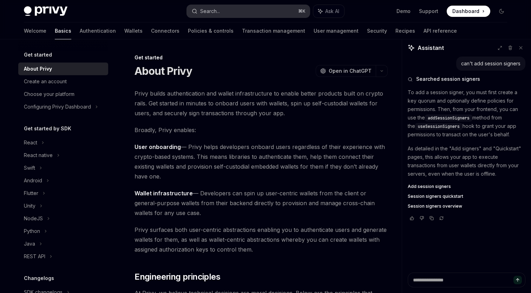
click at [237, 8] on button "Search... ⌘ K" at bounding box center [248, 11] width 123 height 13
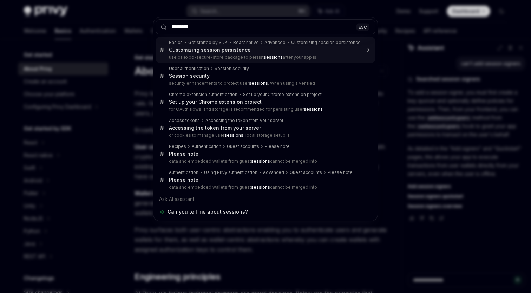
type input "*******"
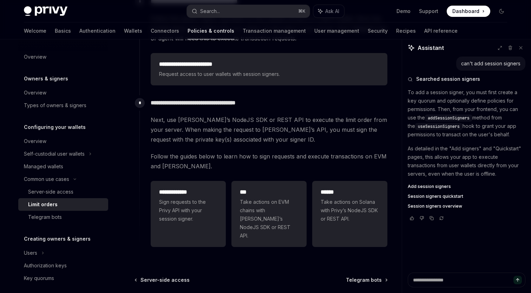
scroll to position [164, 0]
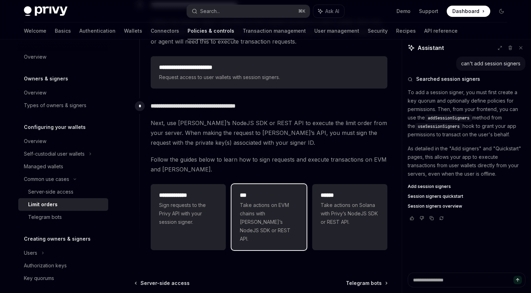
click at [260, 215] on span "Take actions on EVM chains with [PERSON_NAME]’s NodeJS SDK or REST API." at bounding box center [269, 222] width 58 height 42
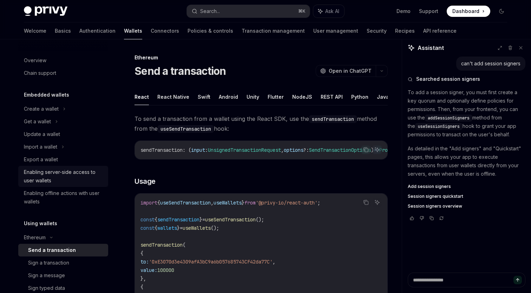
click at [70, 177] on div "Enabling server-side access to user wallets" at bounding box center [64, 176] width 80 height 17
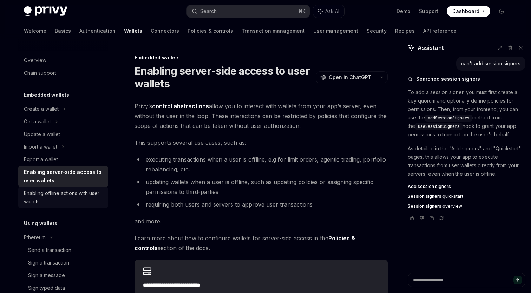
click at [61, 197] on div "Enabling offline actions with user wallets" at bounding box center [64, 197] width 80 height 17
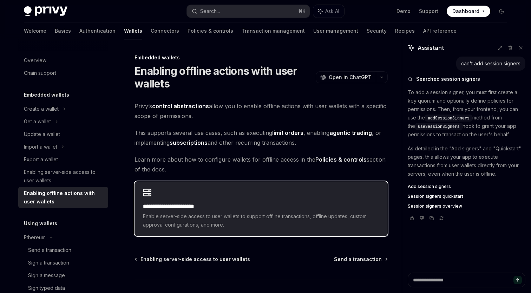
click at [190, 210] on h2 "**********" at bounding box center [261, 206] width 236 height 8
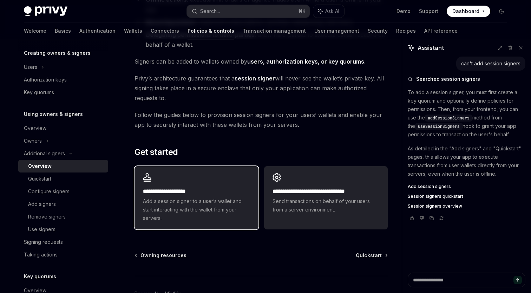
scroll to position [121, 0]
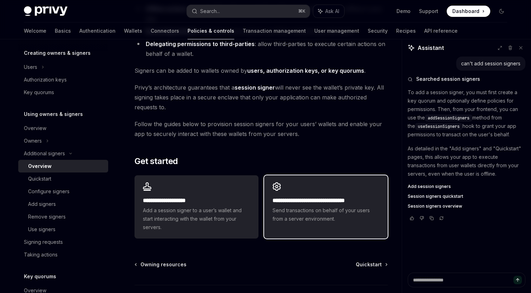
click at [296, 213] on span "Send transactions on behalf of your users from a server environment." at bounding box center [325, 214] width 107 height 17
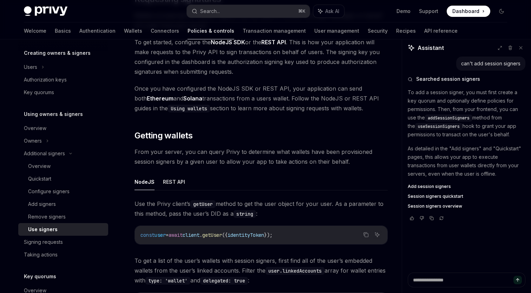
scroll to position [177, 0]
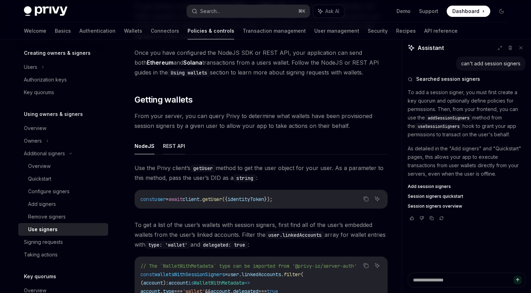
click at [181, 148] on button "REST API" at bounding box center [174, 146] width 22 height 16
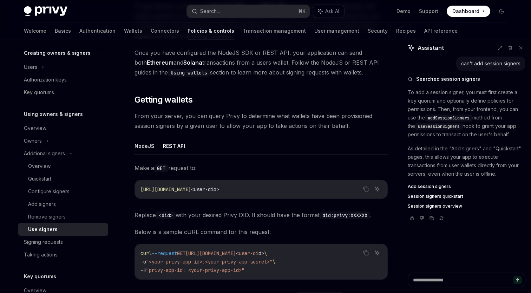
click at [145, 148] on button "NodeJS" at bounding box center [144, 146] width 20 height 16
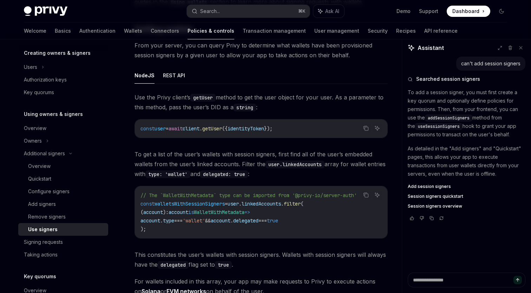
scroll to position [236, 0]
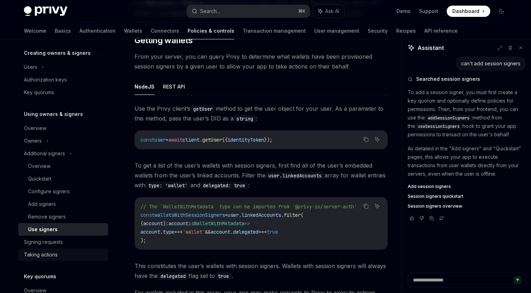
click at [59, 258] on div "Taking actions" at bounding box center [64, 254] width 80 height 8
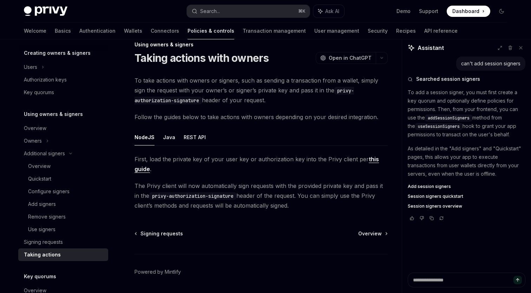
scroll to position [15, 0]
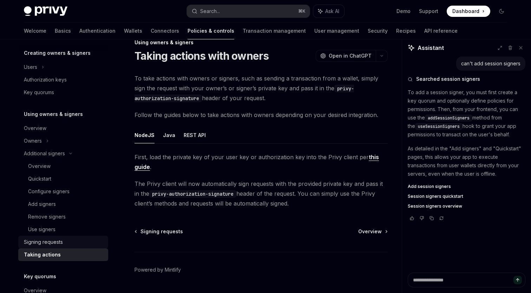
click at [49, 243] on div "Signing requests" at bounding box center [43, 242] width 39 height 8
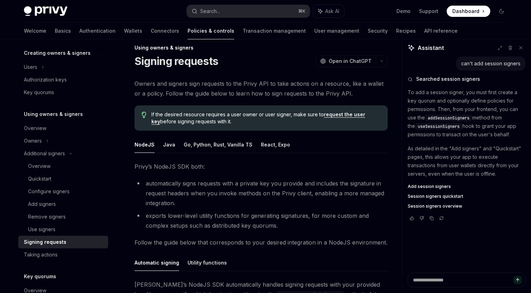
scroll to position [15, 0]
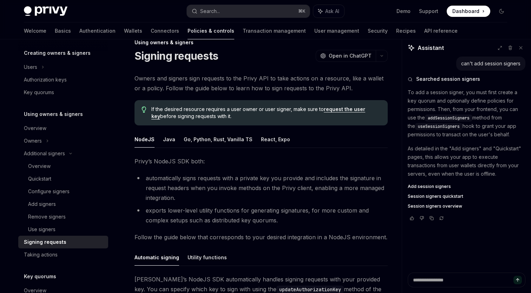
click at [450, 197] on span "Session signers quickstart" at bounding box center [434, 196] width 55 height 6
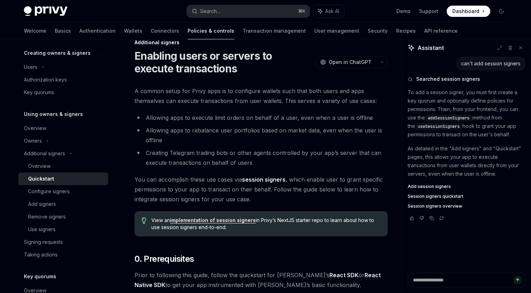
click at [437, 195] on span "Session signers quickstart" at bounding box center [434, 196] width 55 height 6
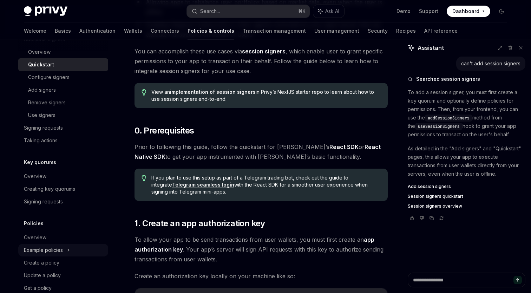
scroll to position [271, 0]
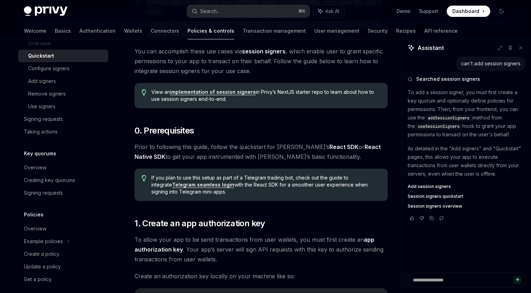
click at [51, 199] on div "Overview Owners & signers Overview Types of owners & signers Configuring your w…" at bounding box center [63, 32] width 90 height 505
click at [52, 193] on div "Signing requests" at bounding box center [43, 192] width 39 height 8
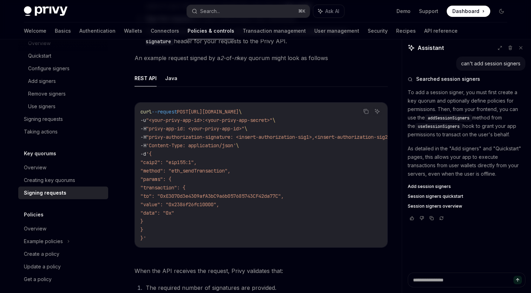
scroll to position [129, 0]
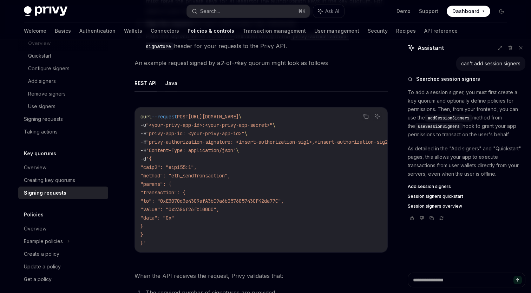
click at [173, 87] on button "Java" at bounding box center [171, 83] width 12 height 16
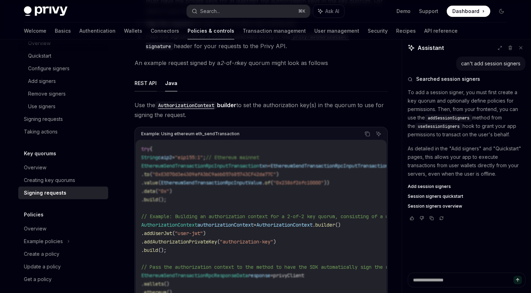
click at [148, 88] on button "REST API" at bounding box center [145, 83] width 22 height 16
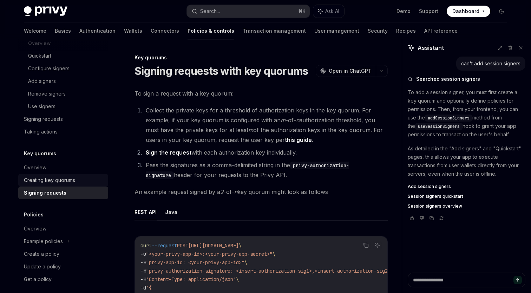
click at [63, 179] on div "Creating key quorums" at bounding box center [49, 180] width 51 height 8
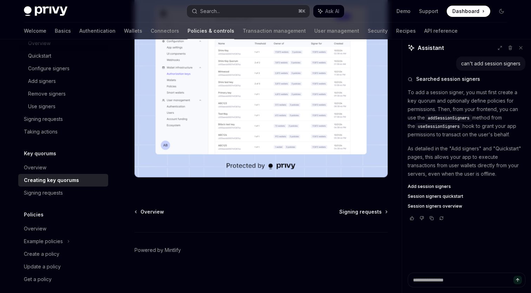
scroll to position [238, 0]
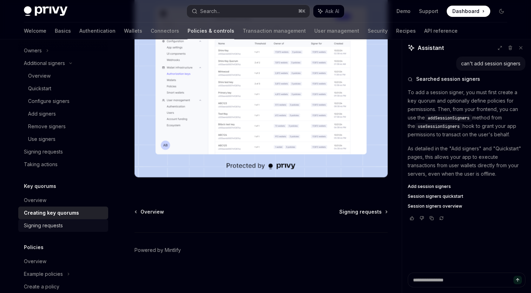
click at [49, 227] on div "Signing requests" at bounding box center [43, 225] width 39 height 8
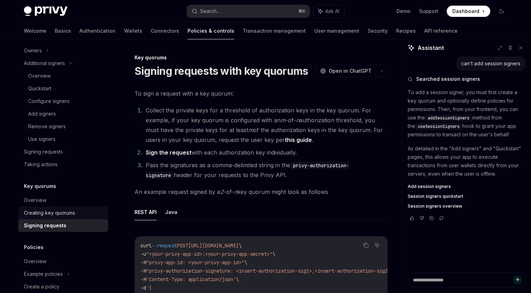
click at [48, 216] on div "Creating key quorums" at bounding box center [49, 212] width 51 height 8
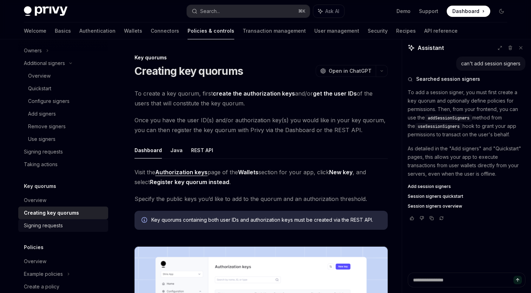
click at [69, 224] on div "Signing requests" at bounding box center [64, 225] width 80 height 8
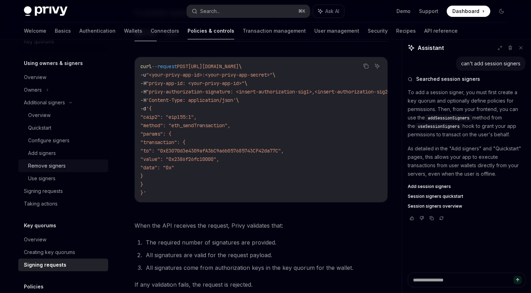
scroll to position [198, 0]
click at [57, 187] on link "Signing requests" at bounding box center [63, 191] width 90 height 13
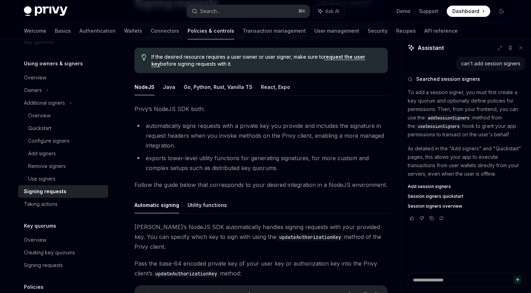
scroll to position [201, 0]
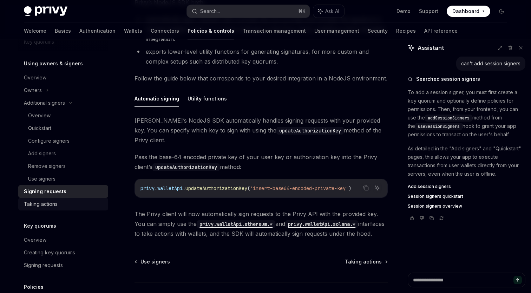
click at [73, 202] on div "Taking actions" at bounding box center [64, 204] width 80 height 8
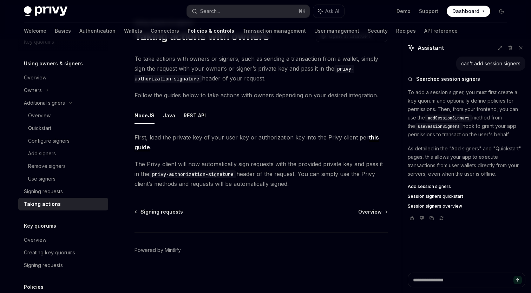
scroll to position [26, 0]
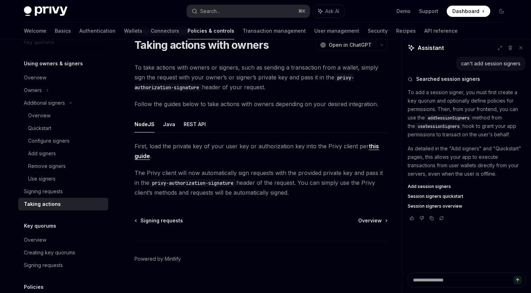
click at [144, 159] on link "this guide" at bounding box center [256, 150] width 244 height 17
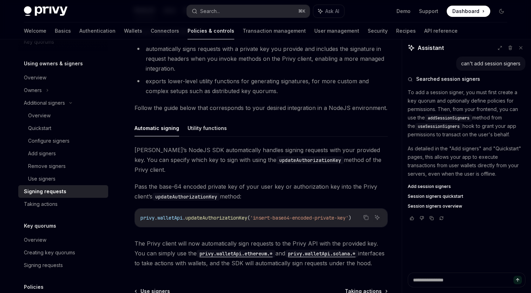
scroll to position [169, 0]
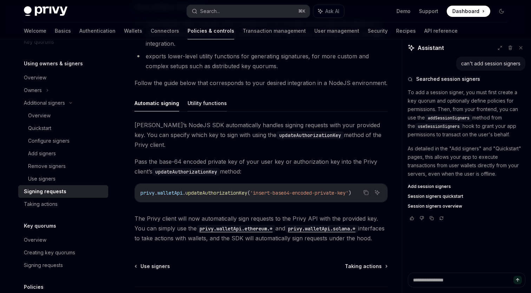
click at [197, 108] on button "Utility functions" at bounding box center [206, 103] width 39 height 16
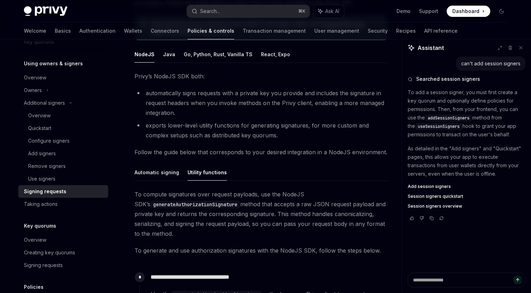
scroll to position [31, 0]
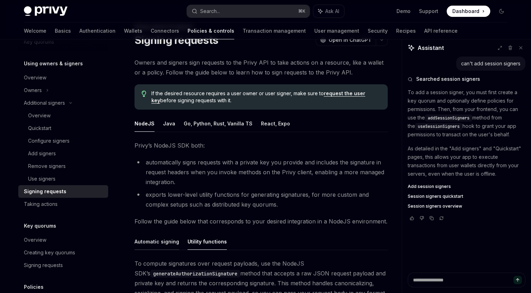
click at [156, 239] on button "Automatic signing" at bounding box center [156, 241] width 45 height 16
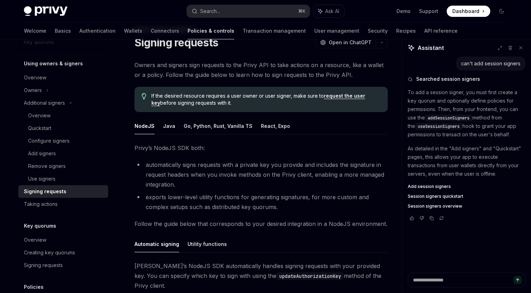
scroll to position [32, 0]
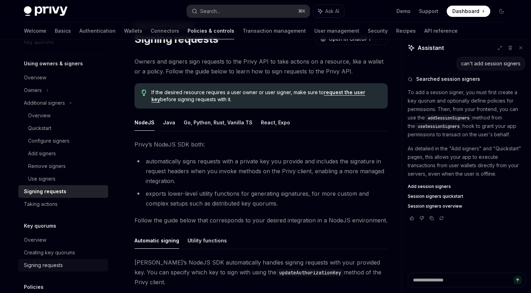
click at [50, 264] on div "Signing requests" at bounding box center [43, 265] width 39 height 8
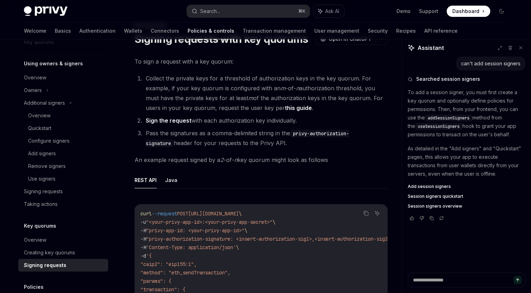
type textarea "*"
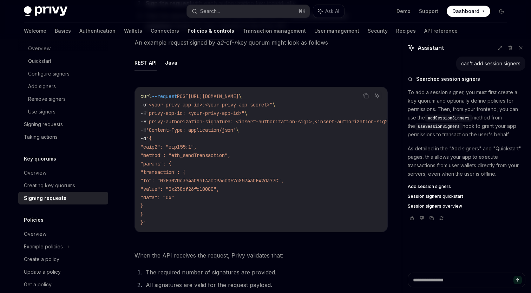
scroll to position [160, 0]
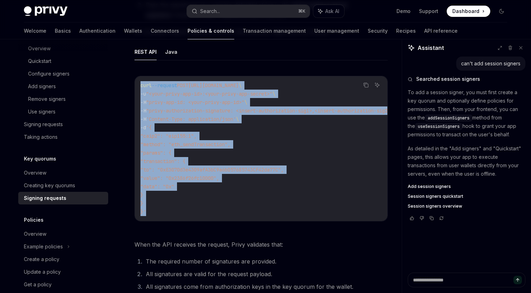
drag, startPoint x: 157, startPoint y: 217, endPoint x: 138, endPoint y: 87, distance: 131.5
click at [138, 87] on div "curl --request POST [URL][DOMAIN_NAME] \ -u "<your-privy-app-id>:<your-privy-ap…" at bounding box center [261, 148] width 252 height 145
copy code "curl --request POST [URL][DOMAIN_NAME] \ -u "<your-privy-app-id>:<your-privy-ap…"
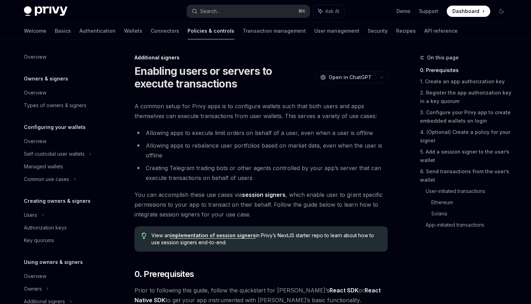
scroll to position [155, 0]
